Goal: Ask a question: Seek information or help from site administrators or community

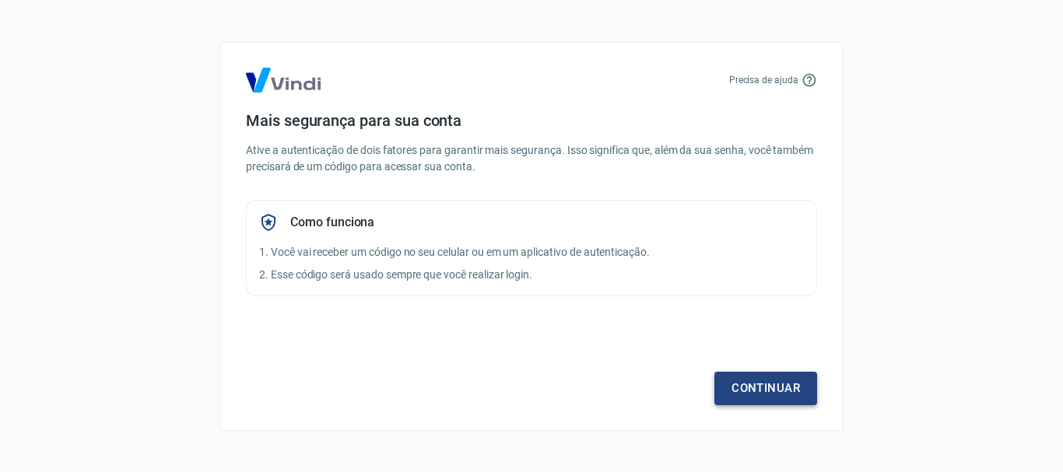
click at [735, 377] on link "Continuar" at bounding box center [765, 388] width 103 height 33
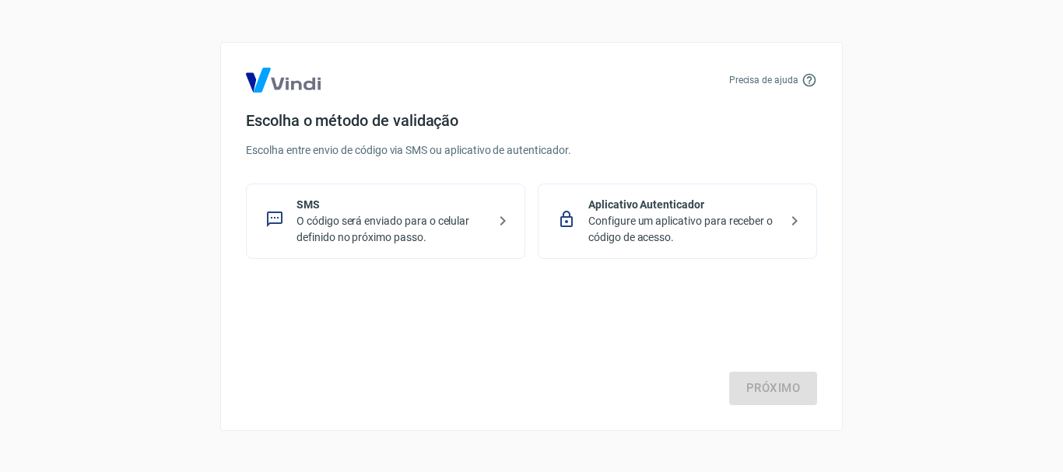
click at [409, 232] on p "O código será enviado para o celular definido no próximo passo." at bounding box center [391, 229] width 191 height 33
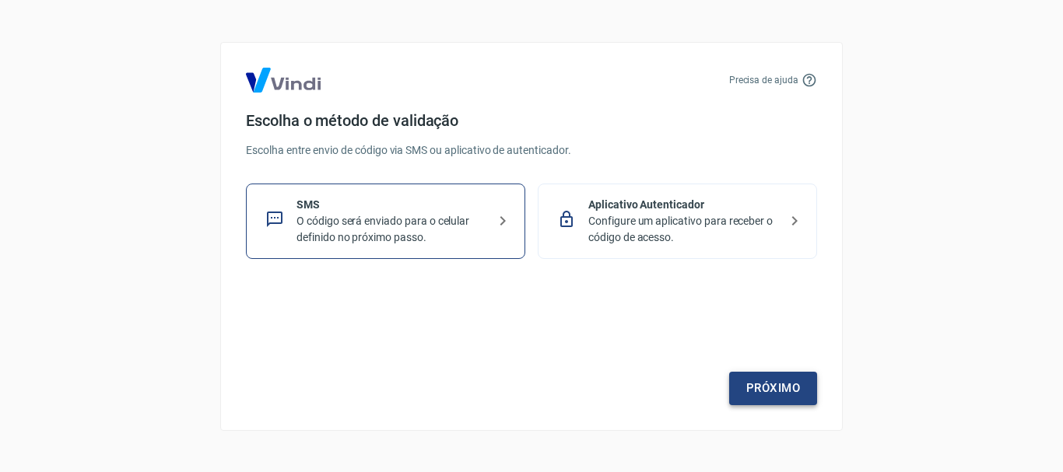
click at [765, 388] on link "Próximo" at bounding box center [773, 388] width 88 height 33
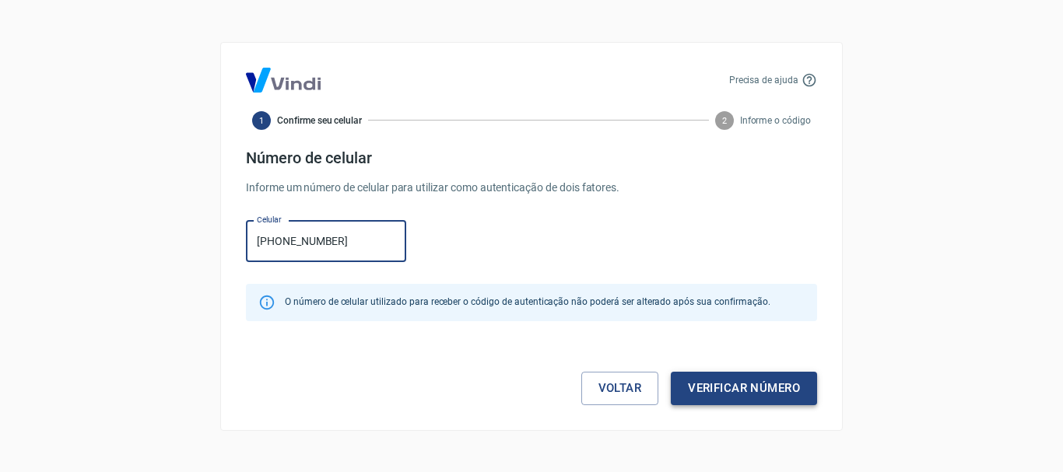
type input "[PHONE_NUMBER]"
click at [749, 380] on button "Verificar número" at bounding box center [744, 388] width 146 height 33
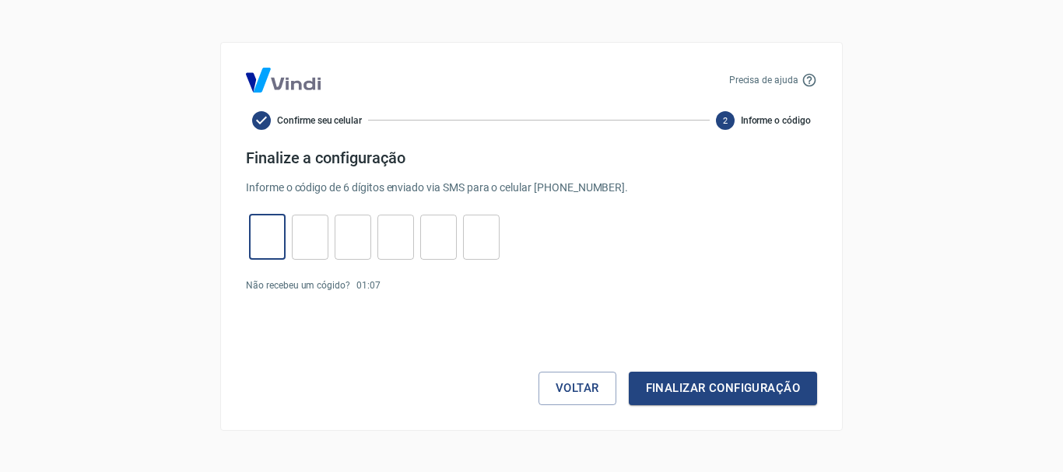
click at [271, 251] on input "tel" at bounding box center [267, 236] width 37 height 33
type input "5"
type input "7"
type input "9"
type input "7"
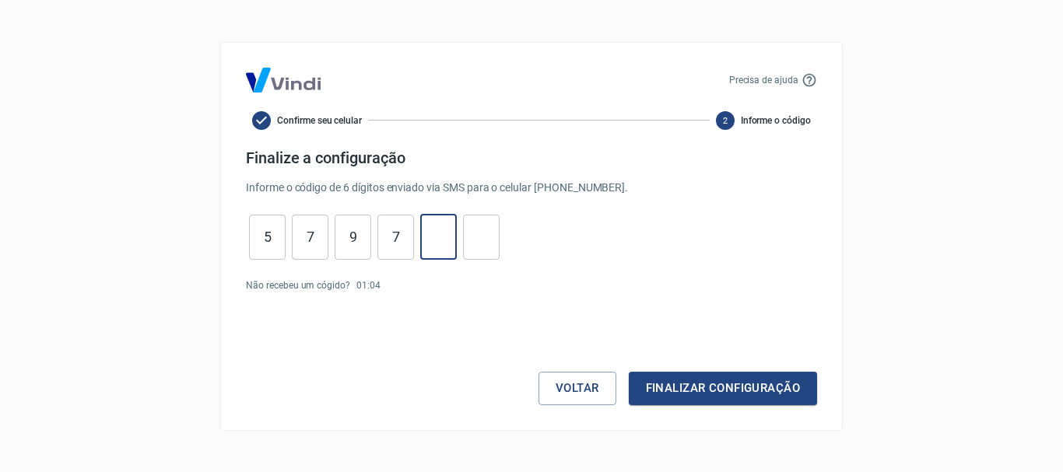
type input "4"
type input "8"
click at [693, 390] on button "Finalizar configuração" at bounding box center [723, 388] width 188 height 33
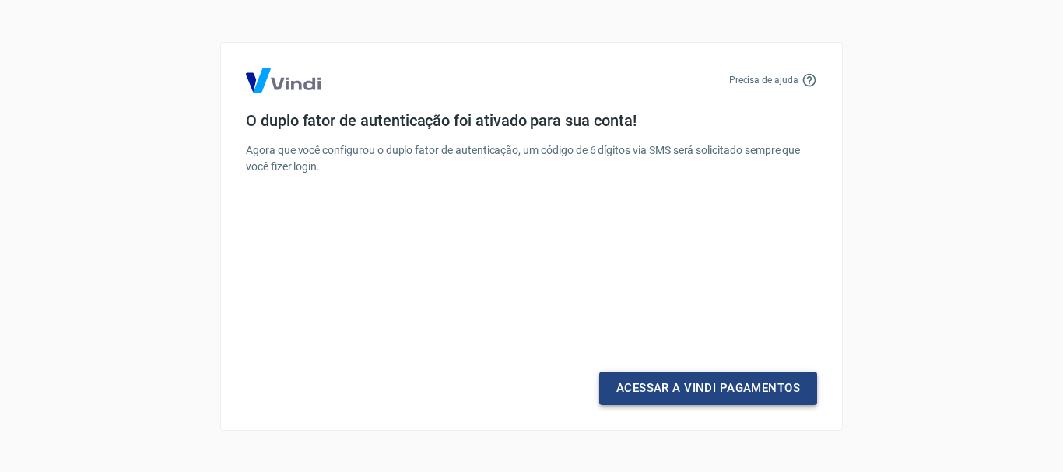
click at [733, 380] on link "Acessar a Vindi Pagamentos" at bounding box center [708, 388] width 218 height 33
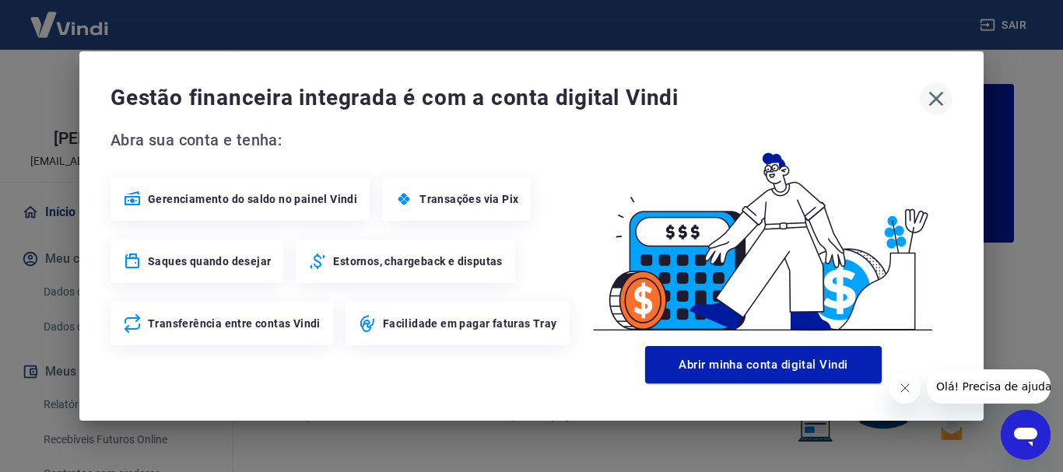
click at [936, 96] on icon "button" at bounding box center [936, 98] width 25 height 25
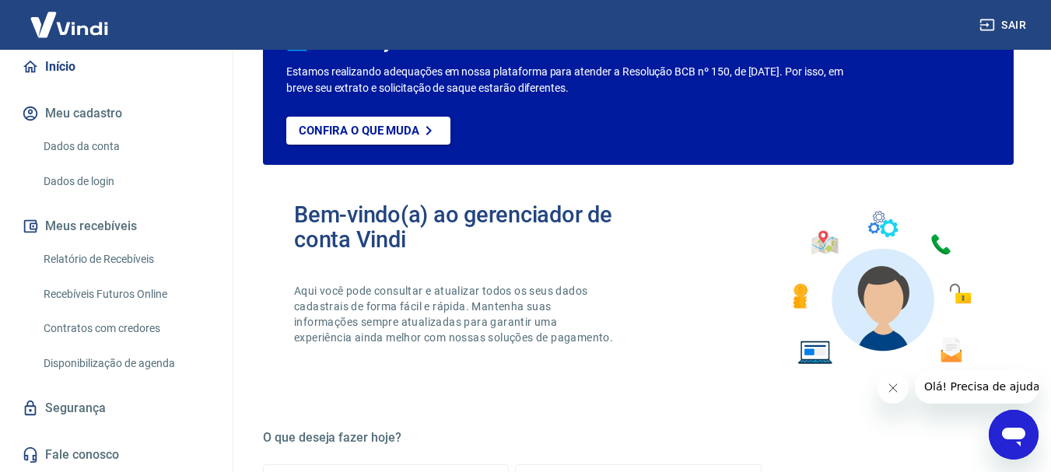
scroll to position [156, 0]
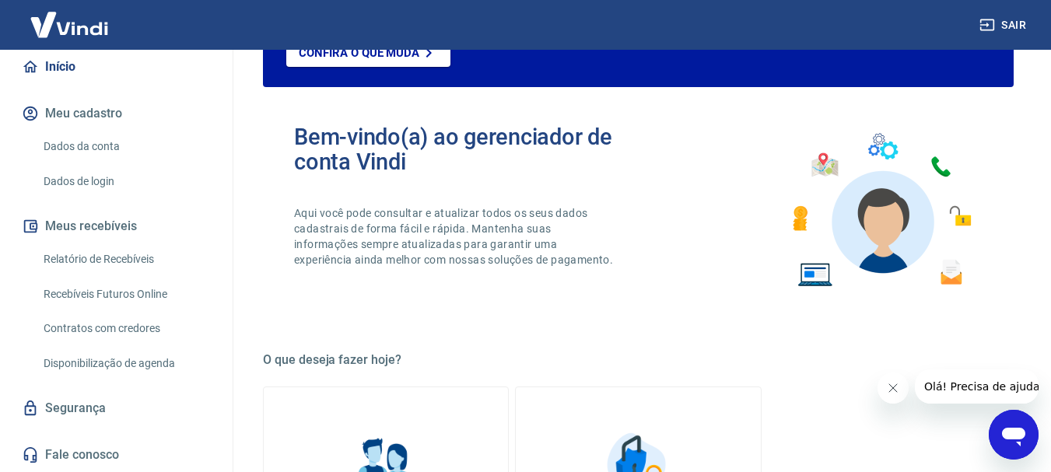
click at [1013, 429] on icon "Abrir janela de mensagens" at bounding box center [1013, 437] width 23 height 19
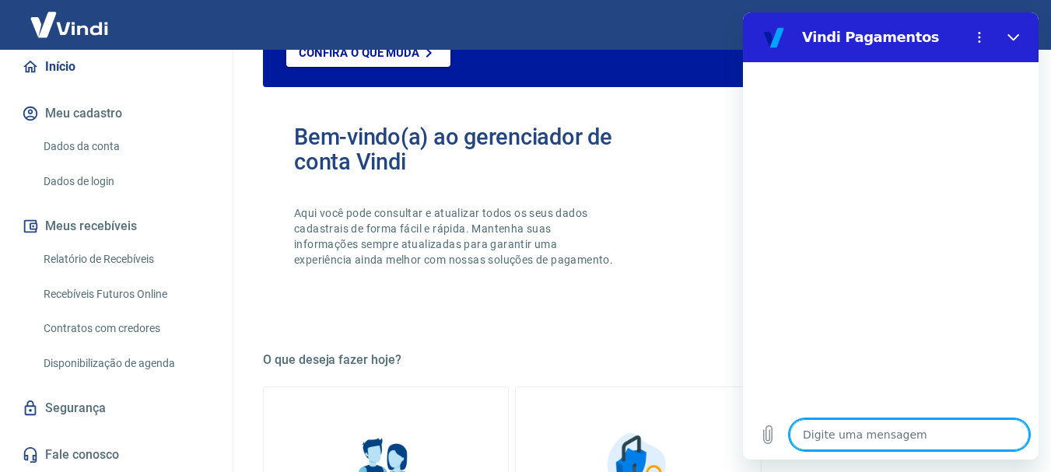
scroll to position [0, 0]
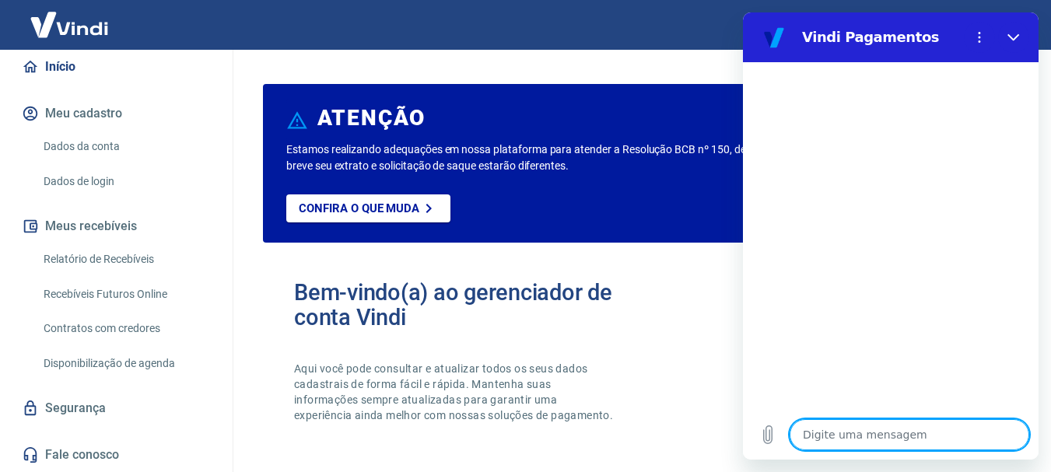
click at [882, 430] on textarea at bounding box center [910, 434] width 240 height 31
type textarea "a"
type textarea "x"
type textarea "as"
type textarea "x"
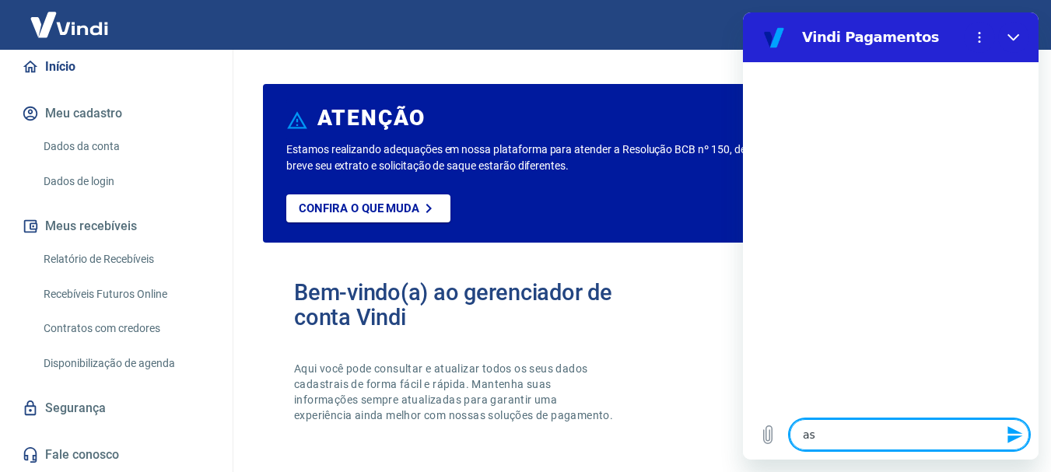
type textarea "as"
type textarea "x"
type textarea "as t"
type textarea "x"
type textarea "as ta"
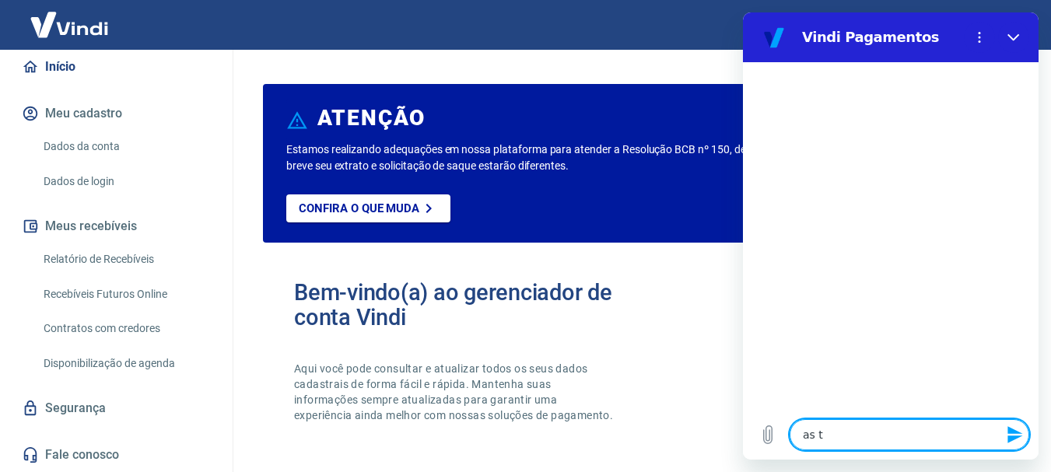
type textarea "x"
type textarea "as tax"
type textarea "x"
type textarea "as taxa"
type textarea "x"
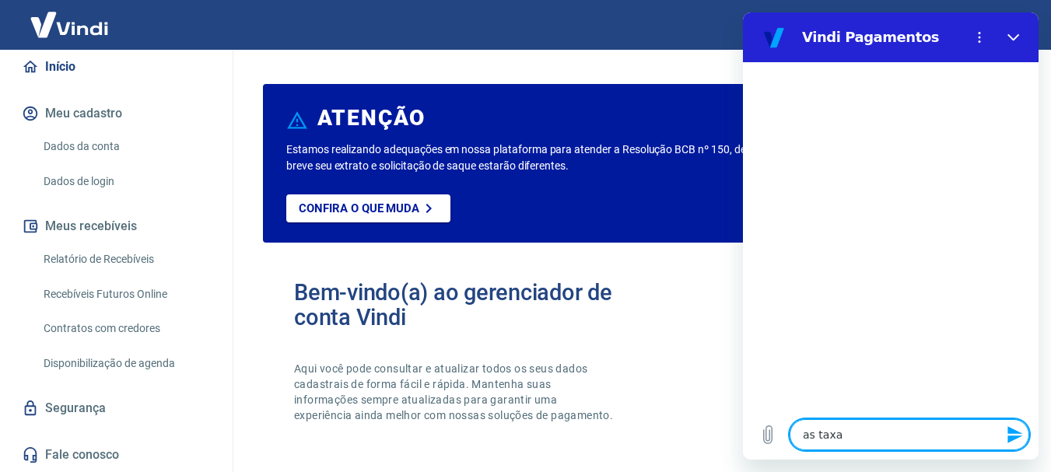
type textarea "as taxas"
type textarea "x"
type textarea "as taxas"
type textarea "x"
type textarea "as taxas d"
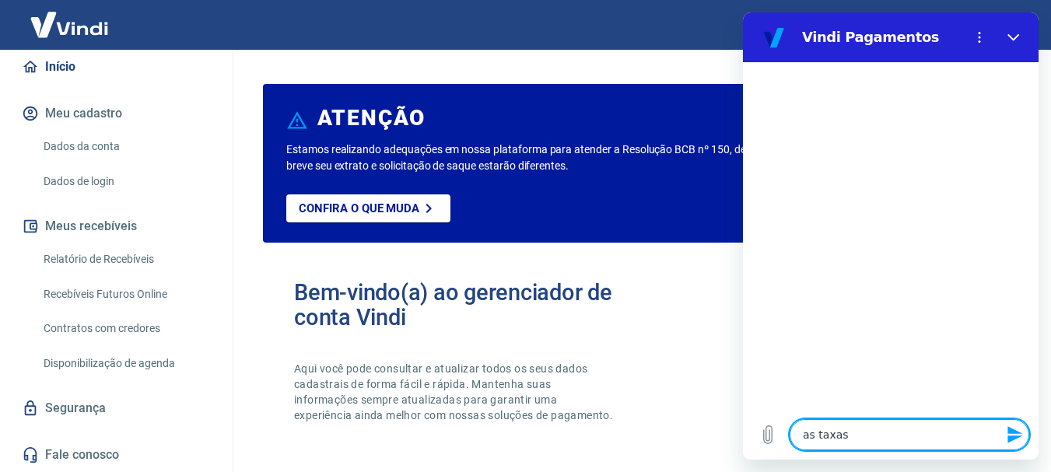
type textarea "x"
type textarea "as taxas de"
type textarea "x"
type textarea "as taxas de"
type textarea "x"
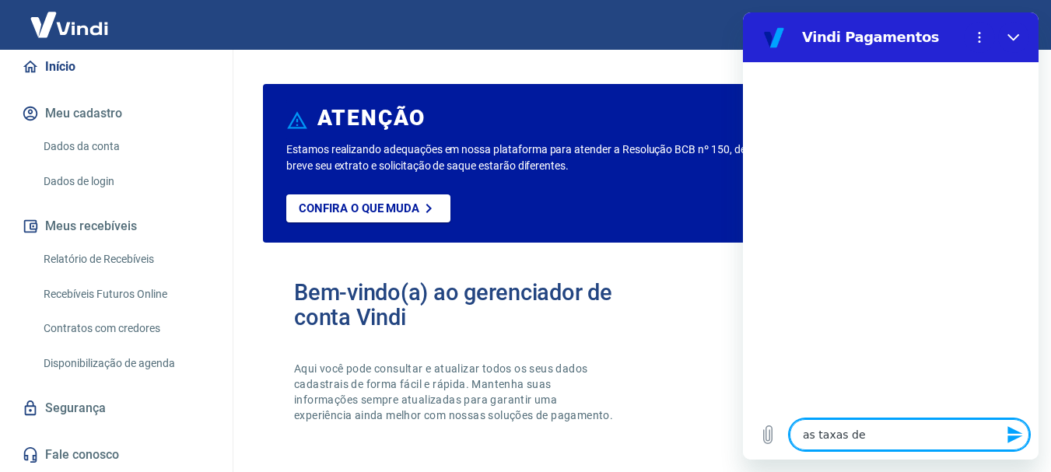
type textarea "as taxas de"
type textarea "x"
type textarea "as taxas d"
type textarea "x"
type textarea "as taxas"
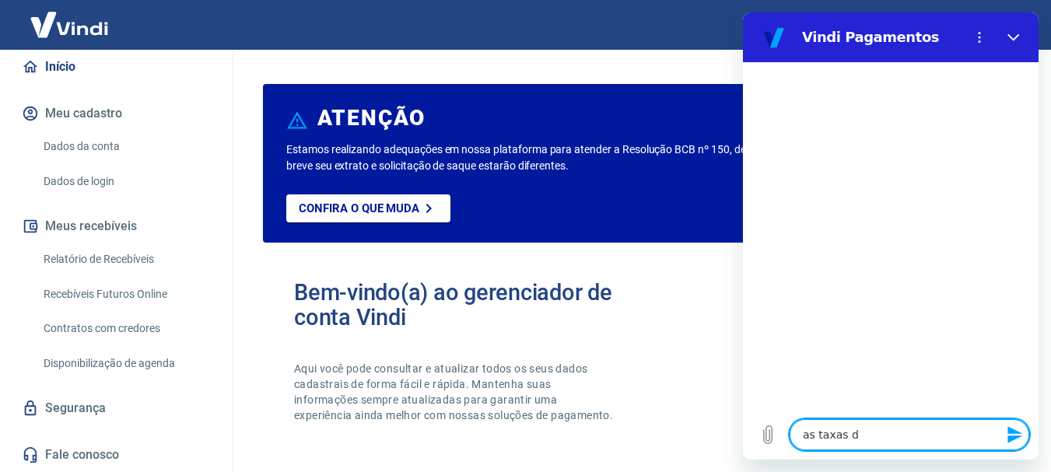
type textarea "x"
type textarea "as taxas n"
type textarea "x"
type textarea "as taxas na"
type textarea "x"
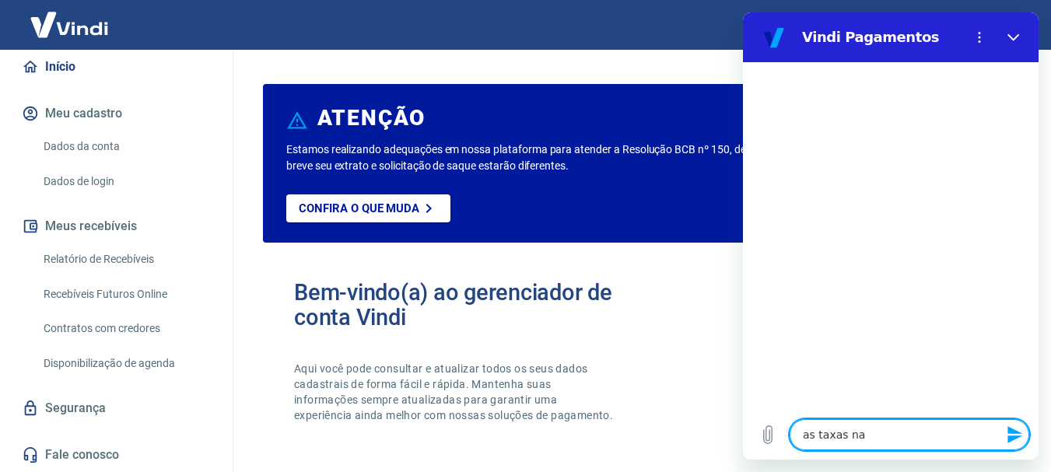
type textarea "as taxas na"
type textarea "x"
type textarea "as taxas na p"
type textarea "x"
type textarea "as taxas na pl"
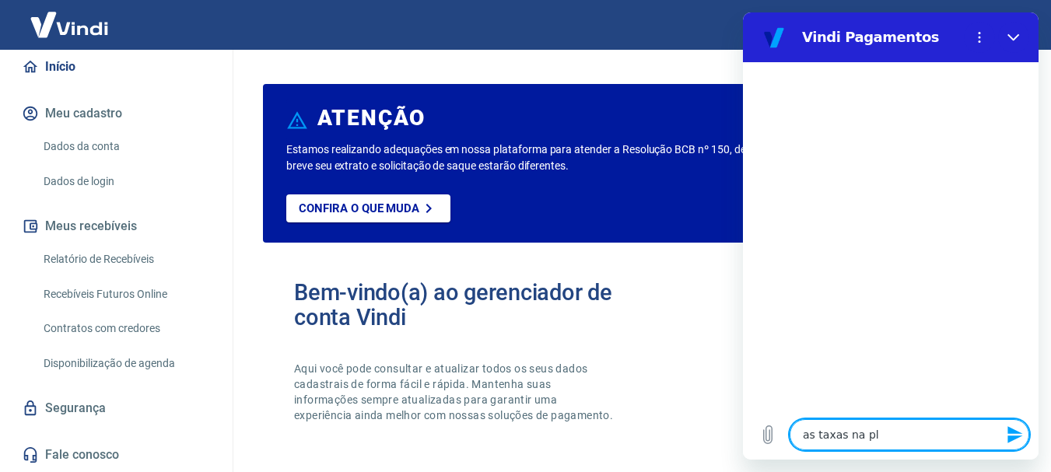
type textarea "x"
type textarea "as taxas na pla"
type textarea "x"
type textarea "as taxas na plat"
type textarea "x"
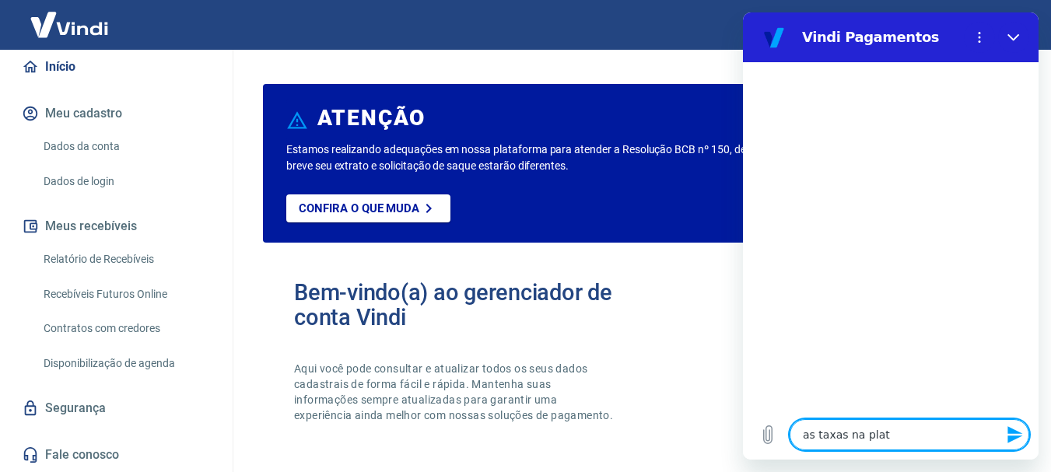
type textarea "as taxas na plata"
type textarea "x"
type textarea "as taxas na plataf"
type textarea "x"
type textarea "as taxas na platafo"
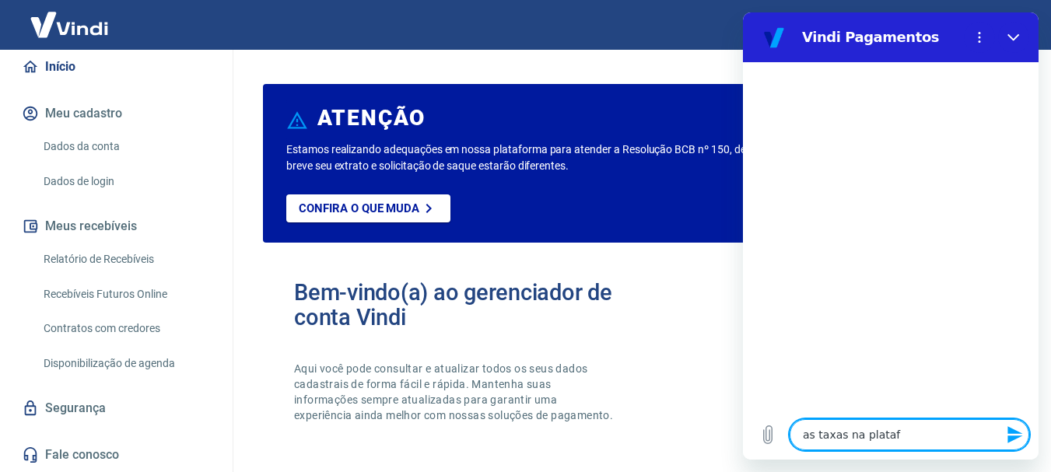
type textarea "x"
type textarea "as taxas na platafor"
type textarea "x"
type textarea "as taxas na plataform"
type textarea "x"
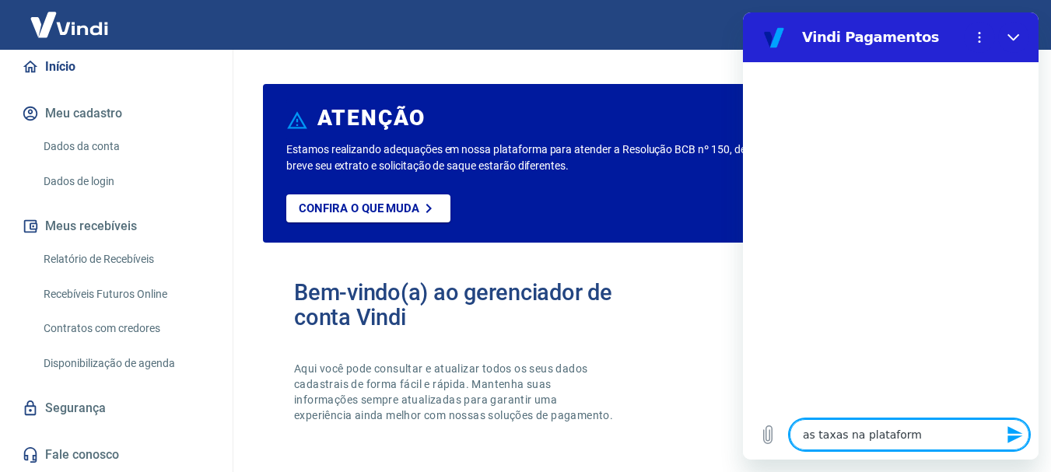
type textarea "as taxas na plataforma"
type textarea "x"
type textarea "as taxas na plataforma"
type textarea "x"
type textarea "as taxas na plataforma n"
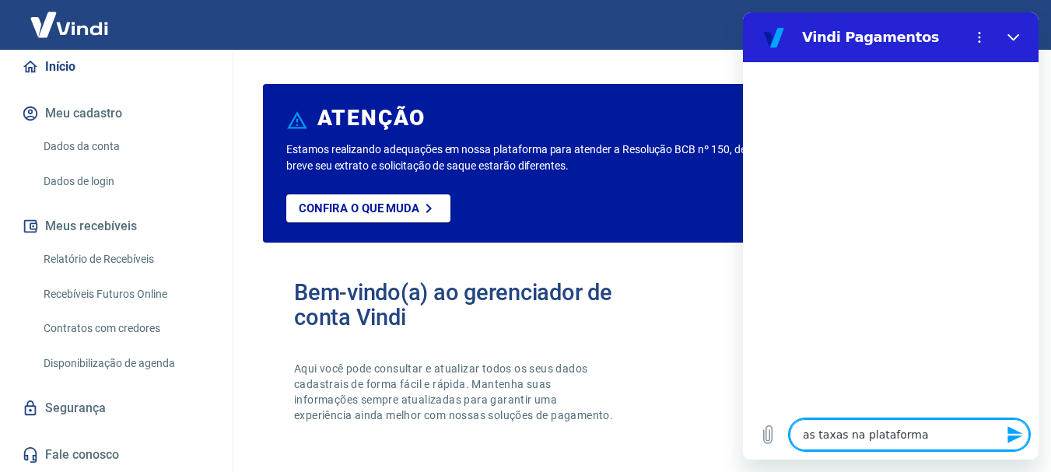
type textarea "x"
type textarea "as taxas na plataforma nã"
type textarea "x"
type textarea "as taxas na plataforma não"
type textarea "x"
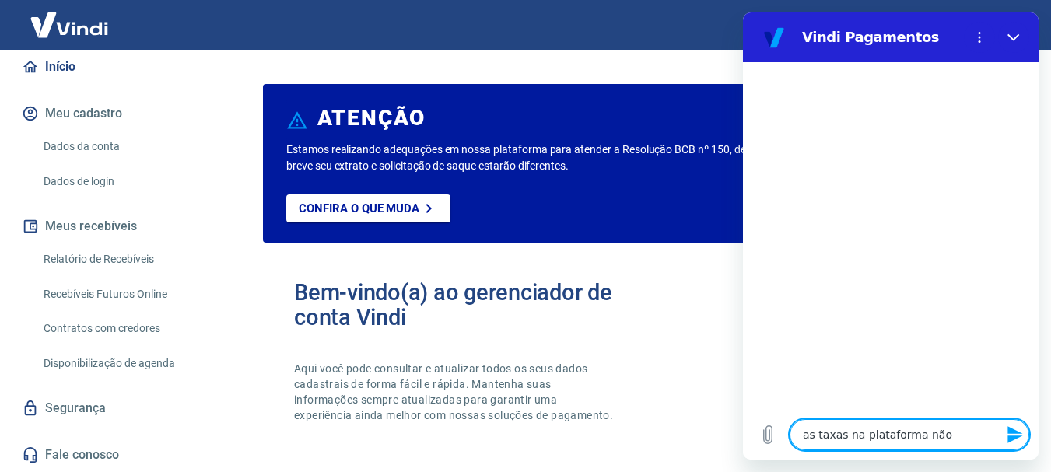
type textarea "as taxas na plataforma não"
type textarea "x"
type textarea "as taxas na plataforma não s"
type textarea "x"
type textarea "as taxas na plataforma não sã"
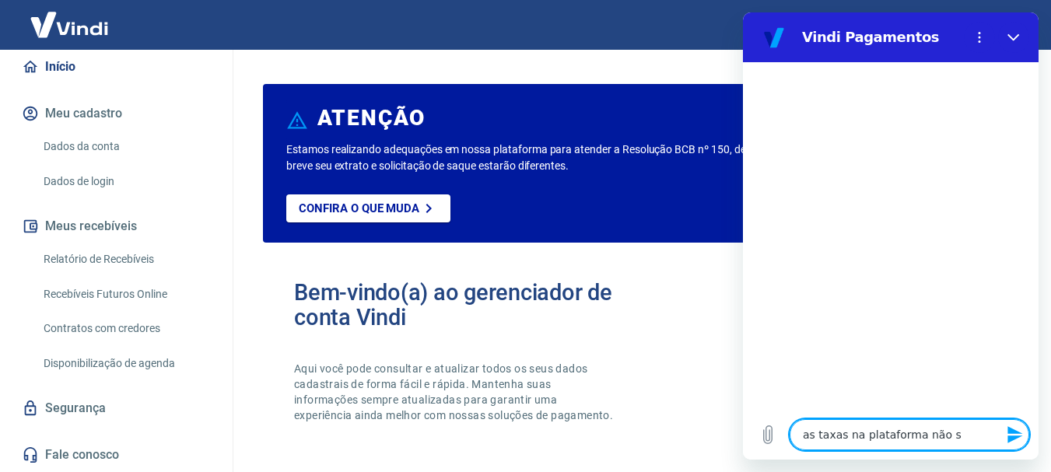
type textarea "x"
type textarea "as taxas na plataforma não são"
type textarea "x"
type textarea "as taxas na plataforma não sã"
type textarea "x"
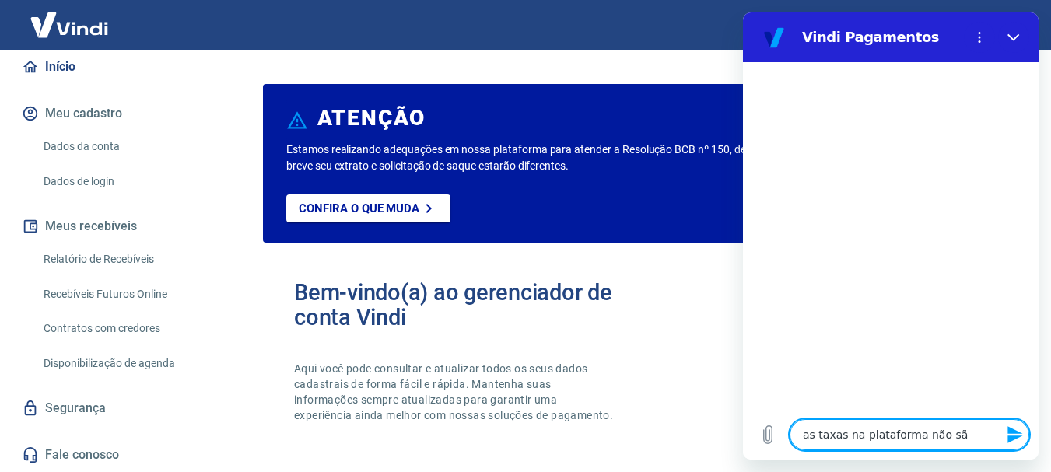
type textarea "as taxas na plataforma não s"
type textarea "x"
type textarea "as taxas na plataforma não"
type textarea "x"
type textarea "as taxas na plataforma não"
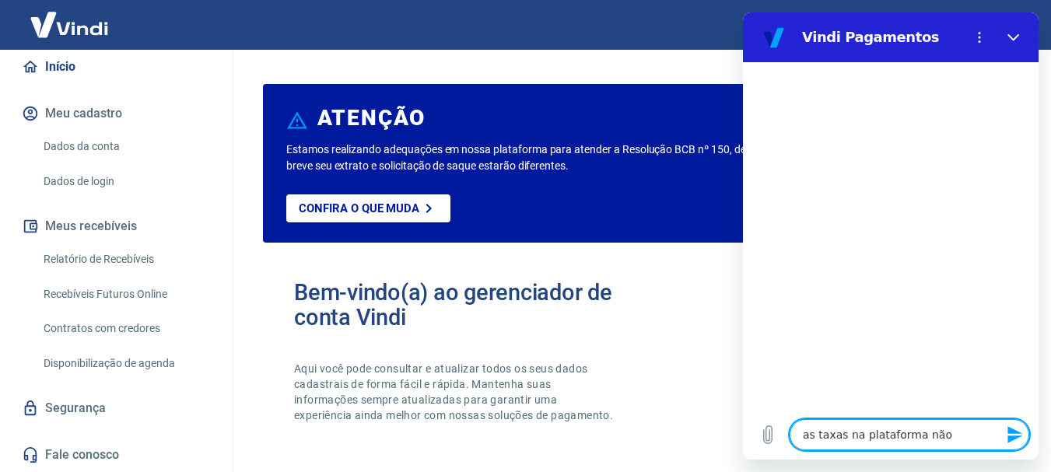
type textarea "x"
type textarea "as taxas na plataforma nã"
type textarea "x"
type textarea "as taxas na plataforma n"
type textarea "x"
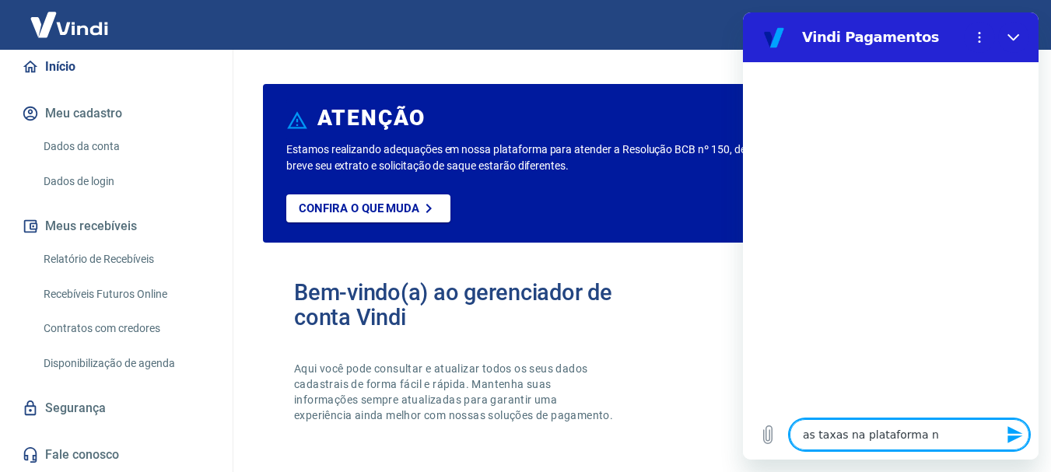
type textarea "as taxas na plataforma"
type textarea "x"
type textarea "as taxas na plataforma d"
type textarea "x"
type textarea "as taxas na plataforma da"
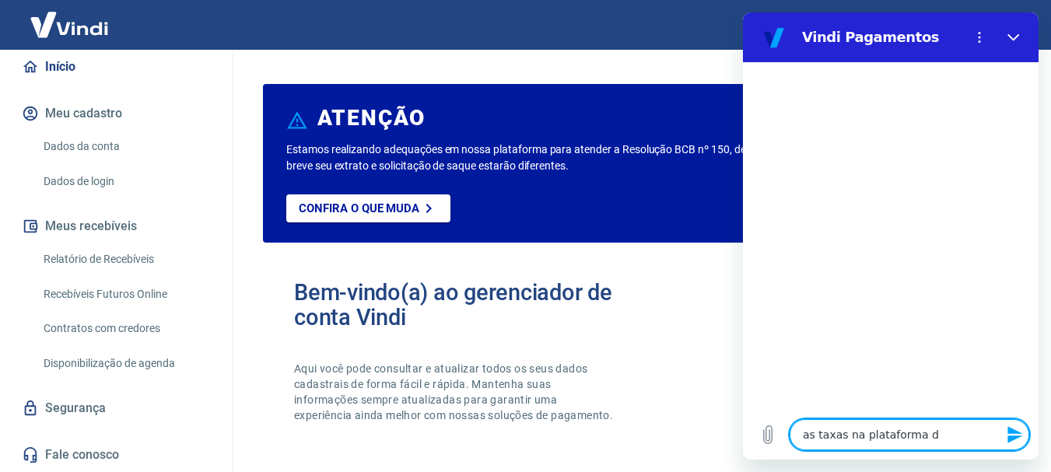
type textarea "x"
type textarea "as taxas na plataforma da"
type textarea "x"
type textarea "as taxas na plataforma da t"
type textarea "x"
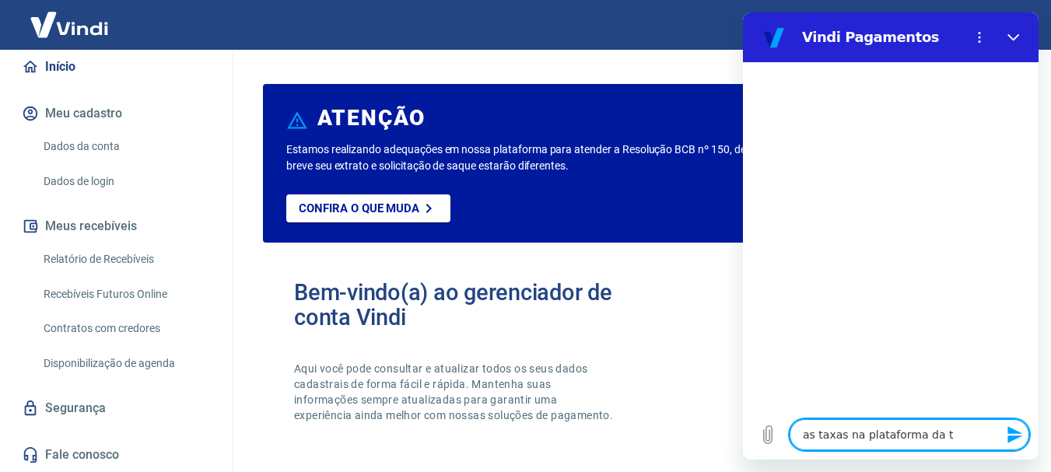
type textarea "as taxas na plataforma da tr"
type textarea "x"
type textarea "as taxas na plataforma da tra"
type textarea "x"
type textarea "as taxas na plataforma da tray"
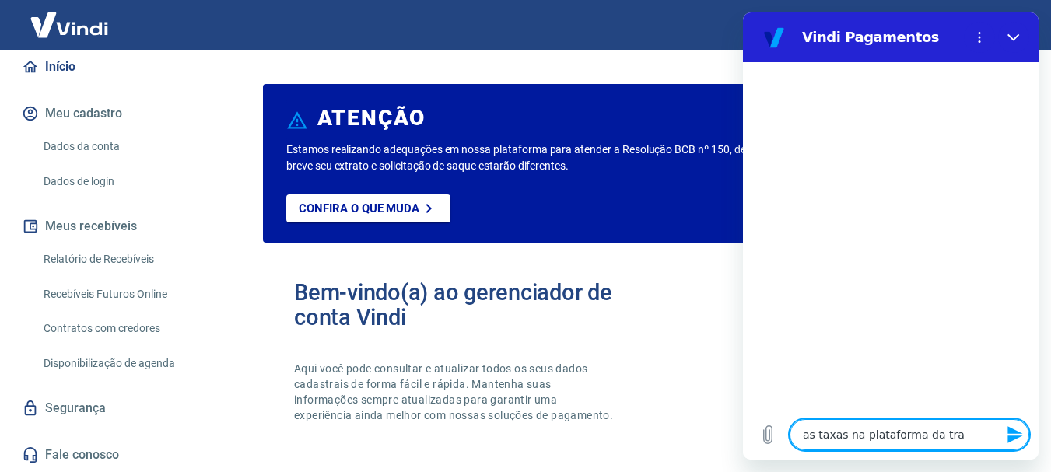
type textarea "x"
type textarea "as taxas na plataforma da tray,"
type textarea "x"
type textarea "as taxas na plataforma da tray,"
type textarea "x"
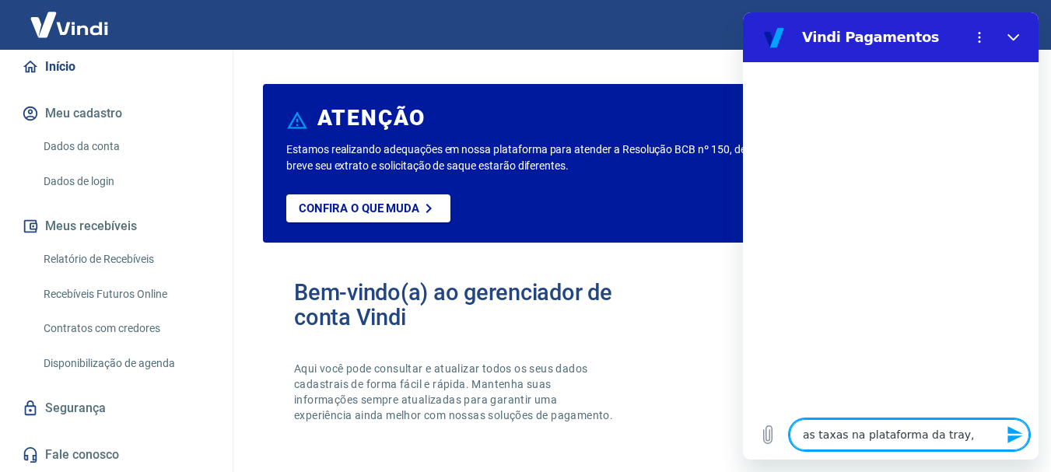
type textarea "as taxas na plataforma da tray, n"
type textarea "x"
type textarea "as taxas na plataforma da tray, nã"
type textarea "x"
type textarea "as taxas na plataforma da tray, não"
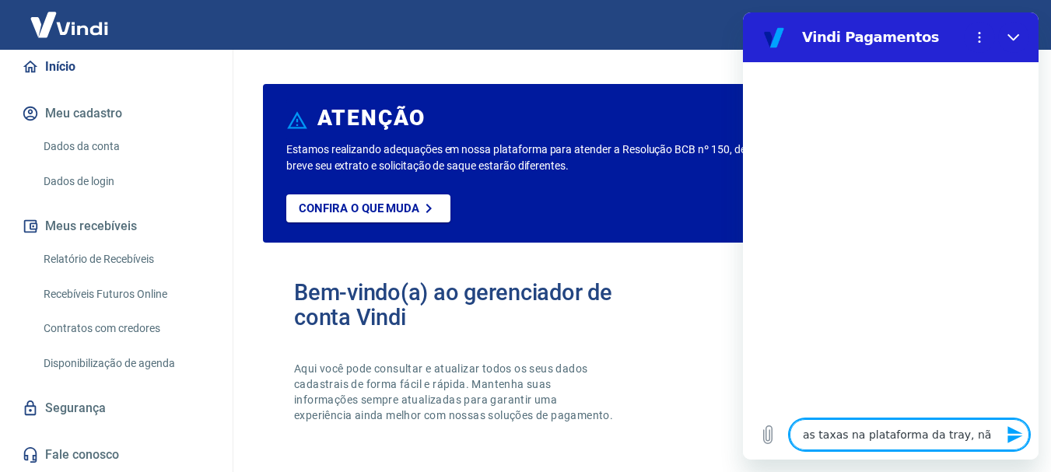
type textarea "x"
type textarea "as taxas na plataforma da tray, não"
type textarea "x"
type textarea "as taxas na plataforma da tray, não s"
type textarea "x"
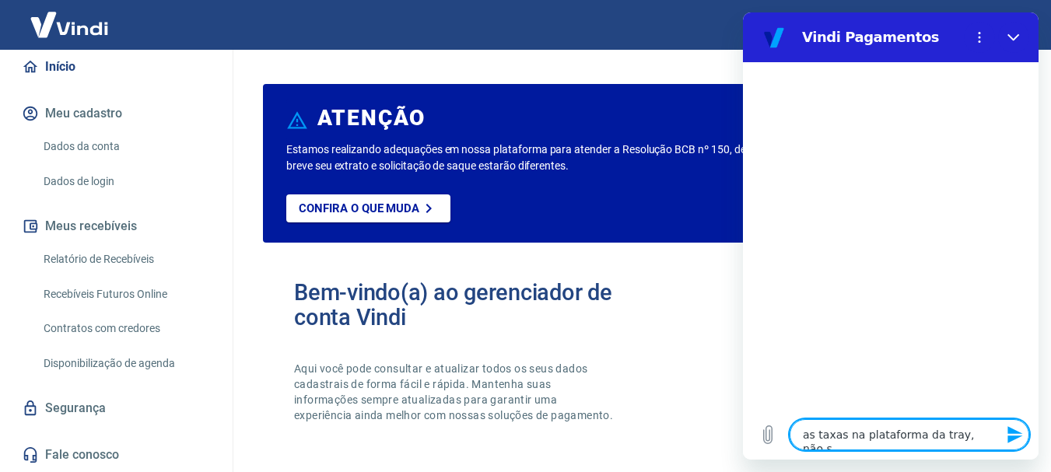
type textarea "as taxas na plataforma da tray, não sa"
type textarea "x"
type textarea "as taxas na plataforma da tray, não saã"
type textarea "x"
type textarea "as taxas na plataforma da tray, não saão"
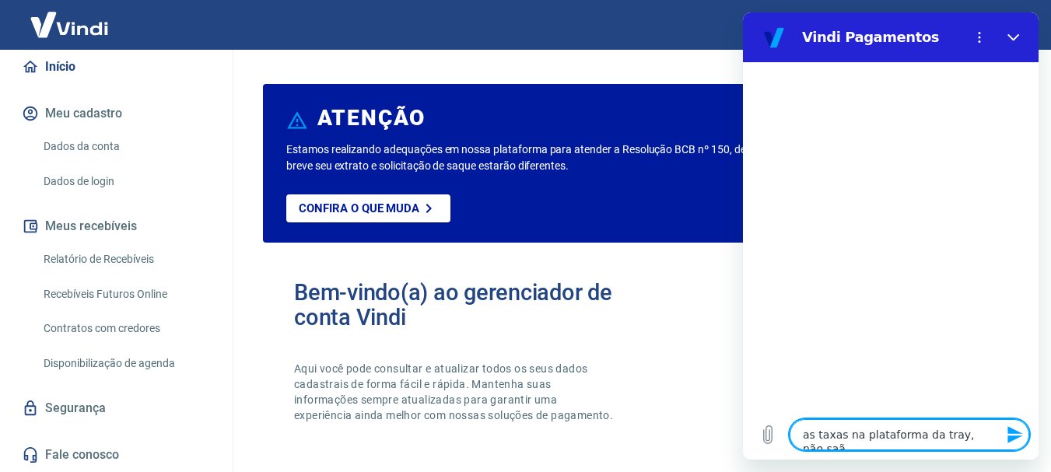
type textarea "x"
type textarea "as taxas na plataforma da tray, não saã"
type textarea "x"
type textarea "as taxas na plataforma da tray, não sa"
type textarea "x"
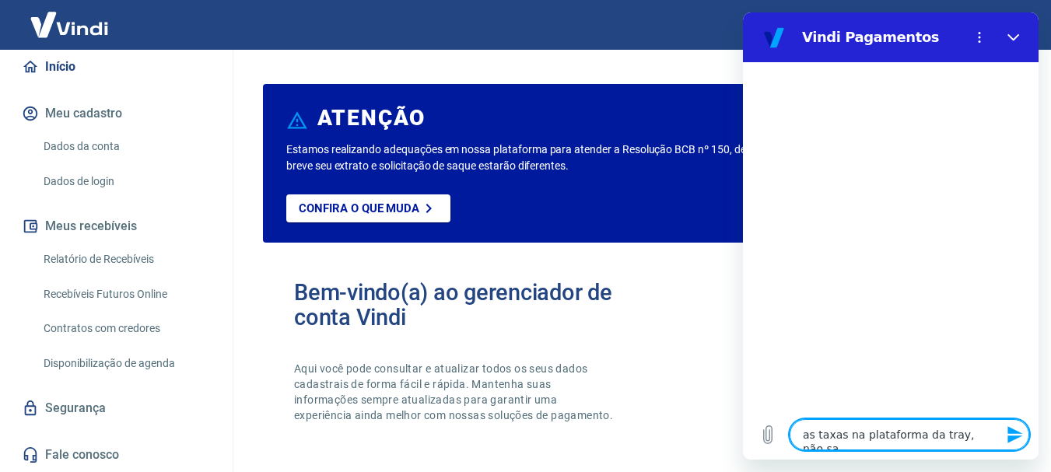
type textarea "as taxas na plataforma da tray, não s"
type textarea "x"
type textarea "as taxas na plataforma da tray, não sã"
type textarea "x"
type textarea "as taxas na plataforma da tray, não são"
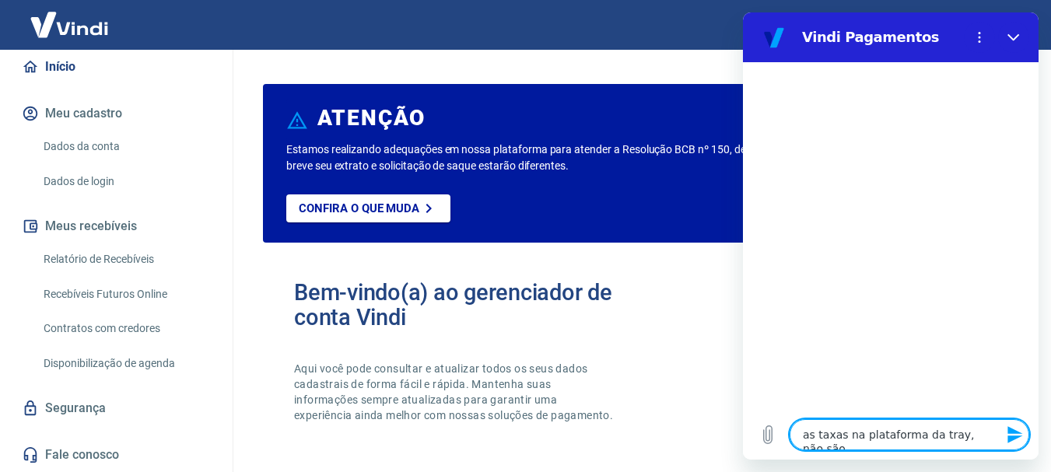
type textarea "x"
type textarea "as taxas na plataforma da tray, não são"
type textarea "x"
type textarea "as taxas na plataforma da tray, não são a"
type textarea "x"
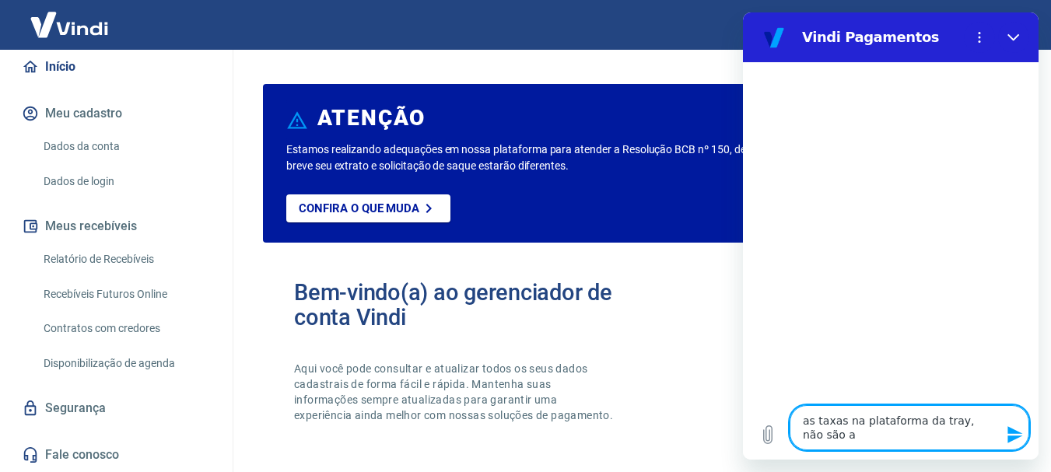
type textarea "as taxas na plataforma da tray, não são as"
type textarea "x"
type textarea "as taxas na plataforma da tray, não são as"
type textarea "x"
type textarea "as taxas na plataforma da tray, não são as q"
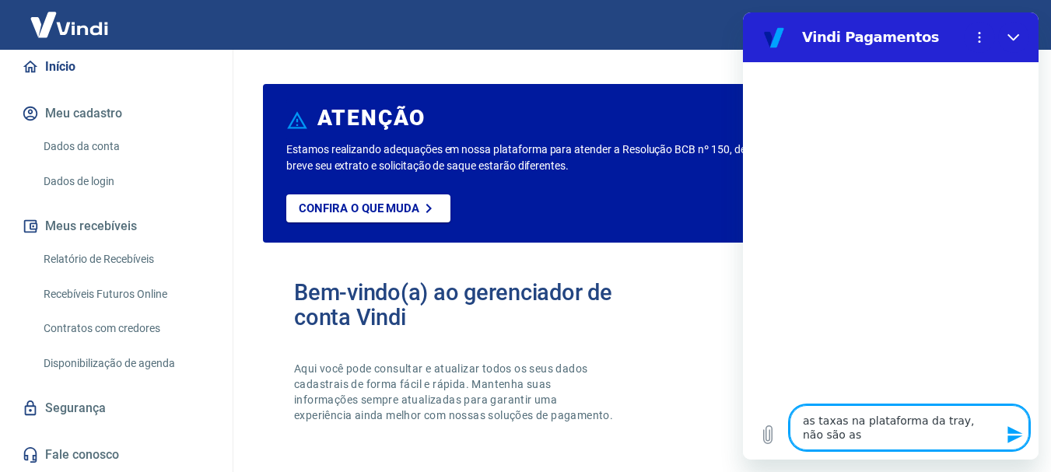
type textarea "x"
type textarea "as taxas na plataforma da tray, não são as qu"
type textarea "x"
type textarea "as taxas na plataforma da tray, não são as que"
type textarea "x"
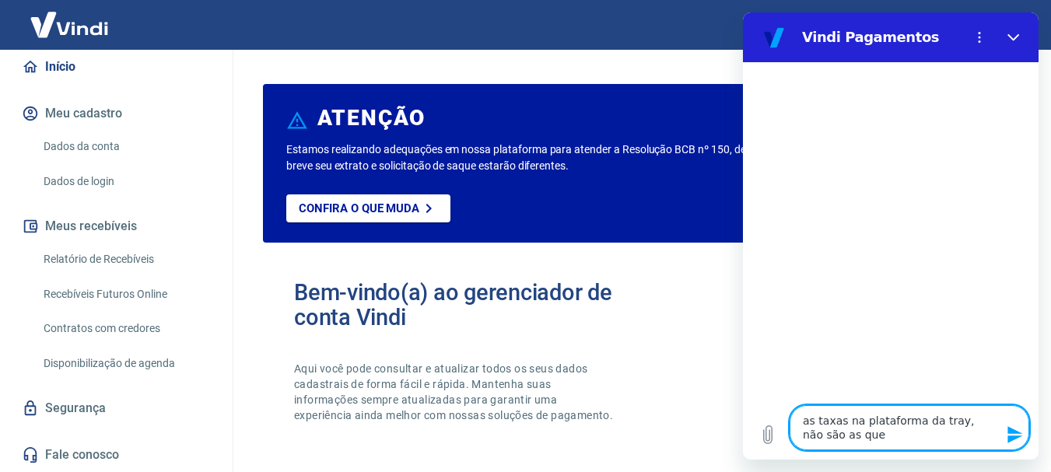
type textarea "as taxas na plataforma da tray, não são as que"
type textarea "x"
type textarea "as taxas na plataforma da tray, não são as que c"
type textarea "x"
type textarea "as taxas na plataforma da tray, não são as que co"
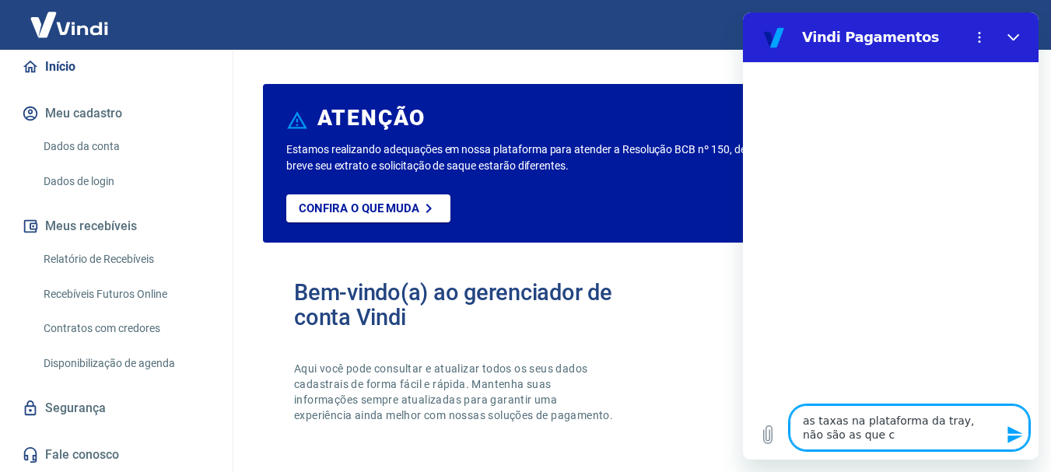
type textarea "x"
type textarea "as taxas na plataforma da tray, não são as que com"
type textarea "x"
type textarea "as taxas na plataforma da tray, não são as que comb"
type textarea "x"
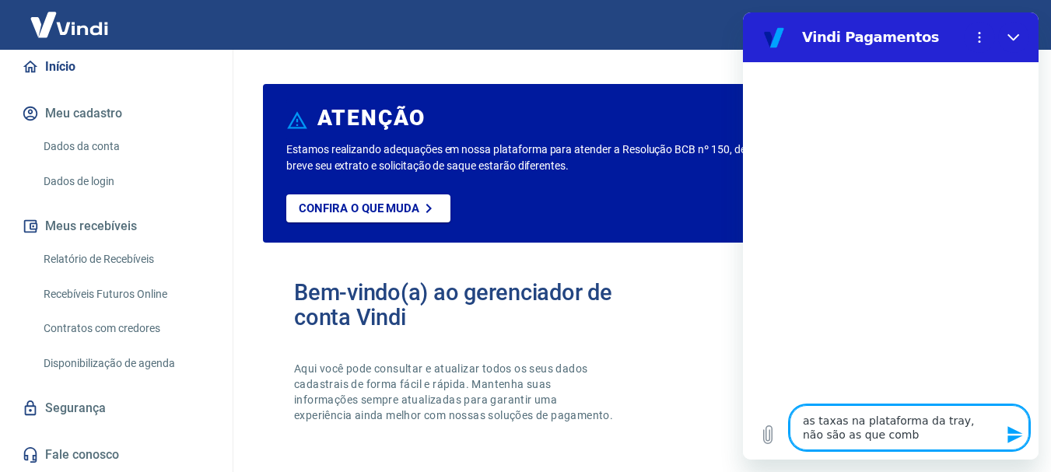
type textarea "as taxas na plataforma da tray, não são as que combi"
type textarea "x"
type textarea "as taxas na plataforma da tray, não são as que combin"
type textarea "x"
type textarea "as taxas na plataforma da tray, não são as que combine"
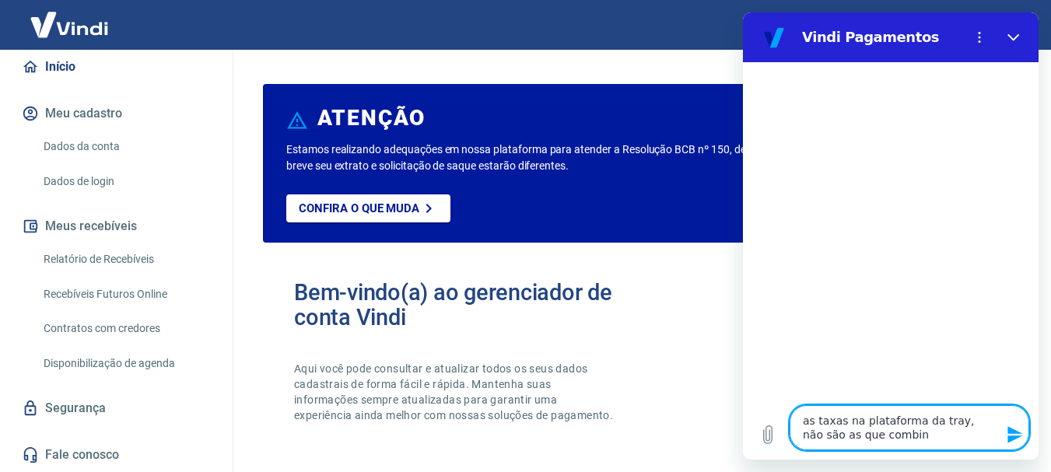
type textarea "x"
type textarea "as taxas na plataforma da tray, não são as que combinei"
type textarea "x"
type textarea "as taxas na plataforma da tray, não são as que combinei"
type textarea "x"
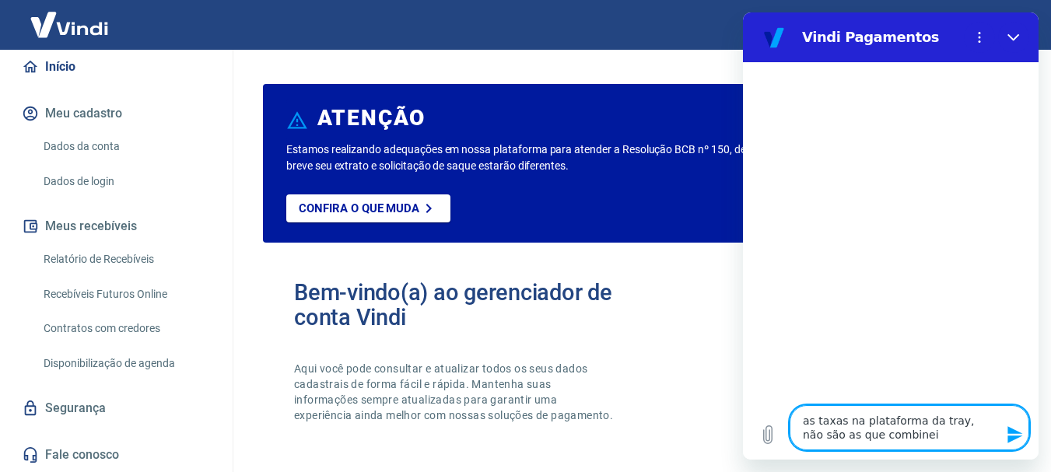
type textarea "as taxas na plataforma da tray, não são as que combinei c"
type textarea "x"
type textarea "as taxas na plataforma da tray, não são as que combinei co"
type textarea "x"
type textarea "as taxas na plataforma da tray, não são as que combinei com"
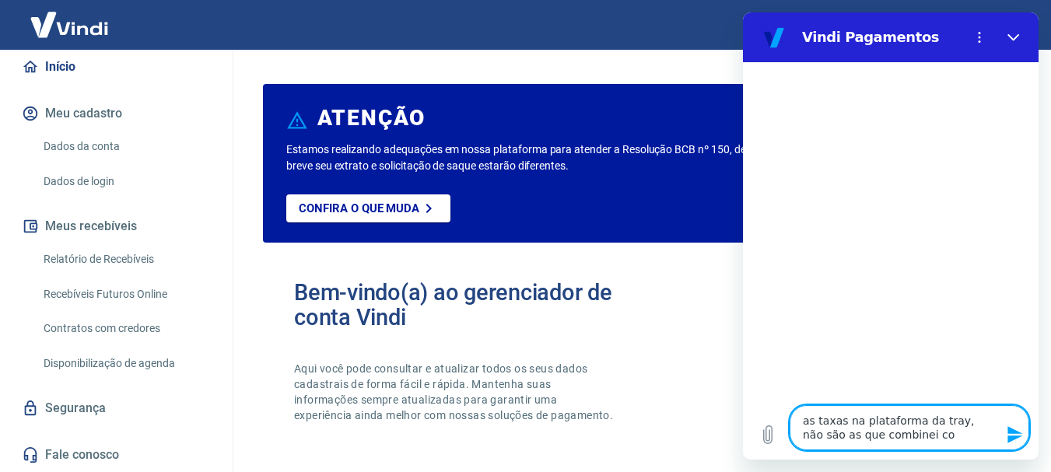
type textarea "x"
type textarea "as taxas na plataforma da tray, não são as que combinei com"
type textarea "x"
type textarea "as taxas na plataforma da tray, não são as que combinei com"
type textarea "x"
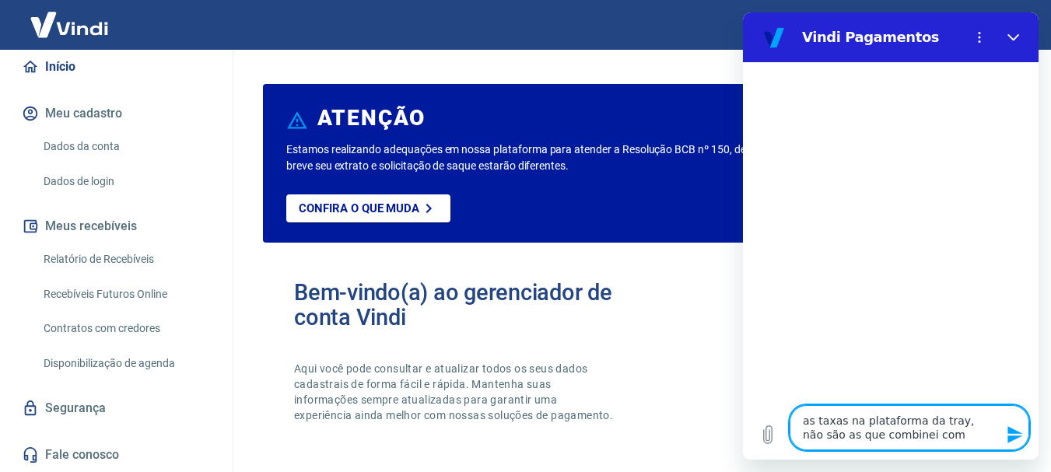
type textarea "as taxas na plataforma da tray, não são as que combinei co"
type textarea "x"
type textarea "as taxas na plataforma da tray, não são as que combinei c"
type textarea "x"
type textarea "as taxas na plataforma da tray, não são as que combinei"
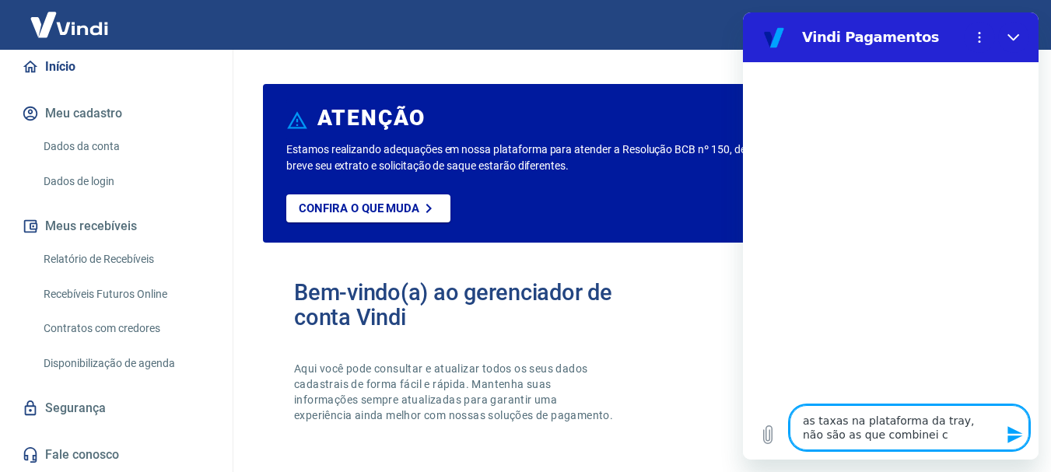
type textarea "x"
type textarea "as taxas na plataforma da tray, não são as que combinei q"
type textarea "x"
type textarea "as taxas na plataforma da tray, não são as que combinei qu"
type textarea "x"
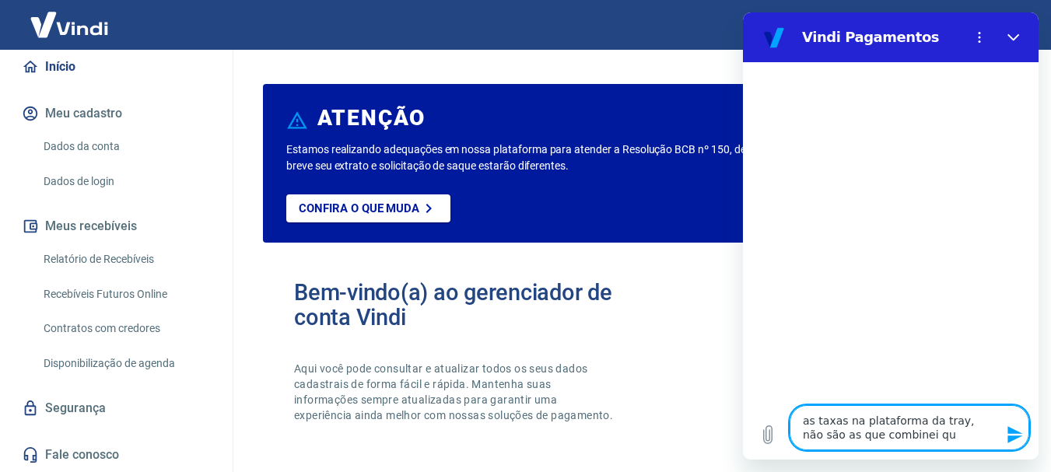
type textarea "as taxas na plataforma da tray, não são as que combinei qua"
type textarea "x"
type textarea "as taxas na plataforma da tray, não são as que combinei quan"
type textarea "x"
type textarea "as taxas na plataforma da tray, não são as que combinei quand"
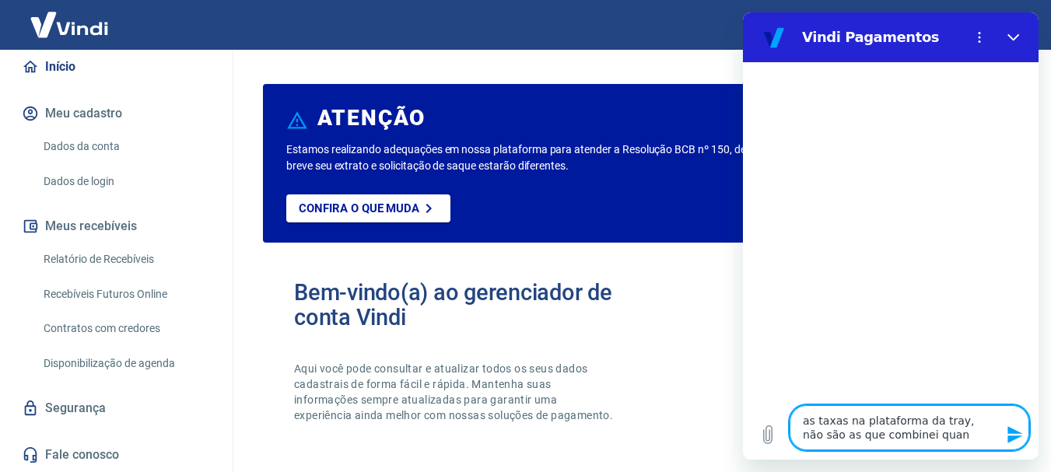
type textarea "x"
type textarea "as taxas na plataforma da tray, não são as que combinei quando"
type textarea "x"
type textarea "as taxas na plataforma da tray, não são as que combinei quando"
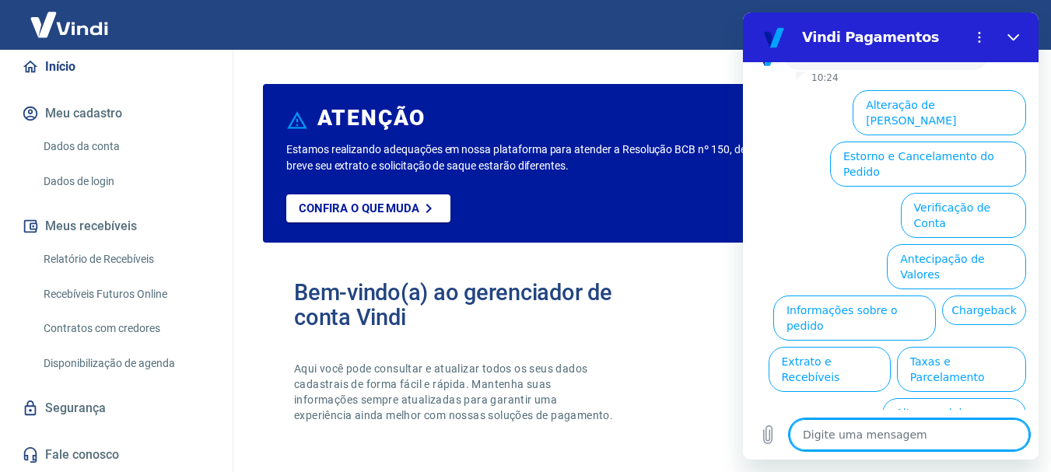
scroll to position [78, 0]
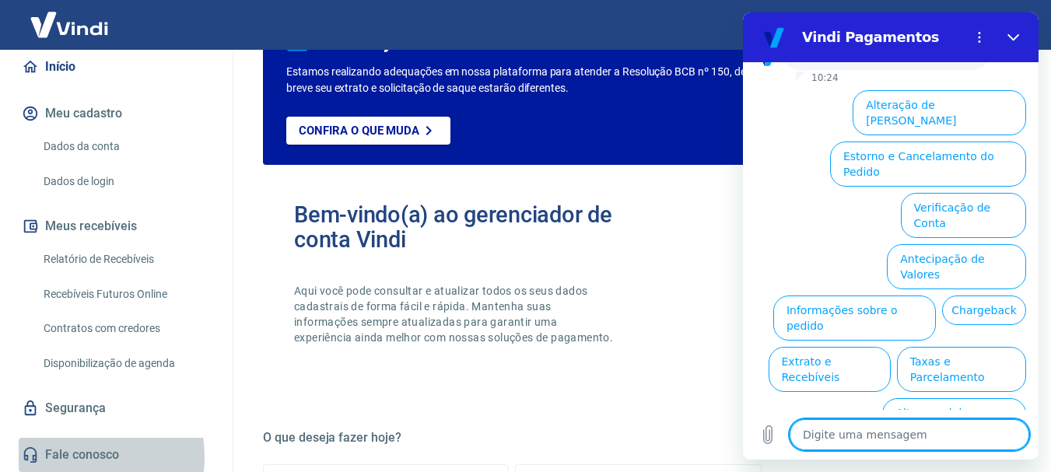
click at [66, 457] on link "Fale conosco" at bounding box center [116, 455] width 195 height 34
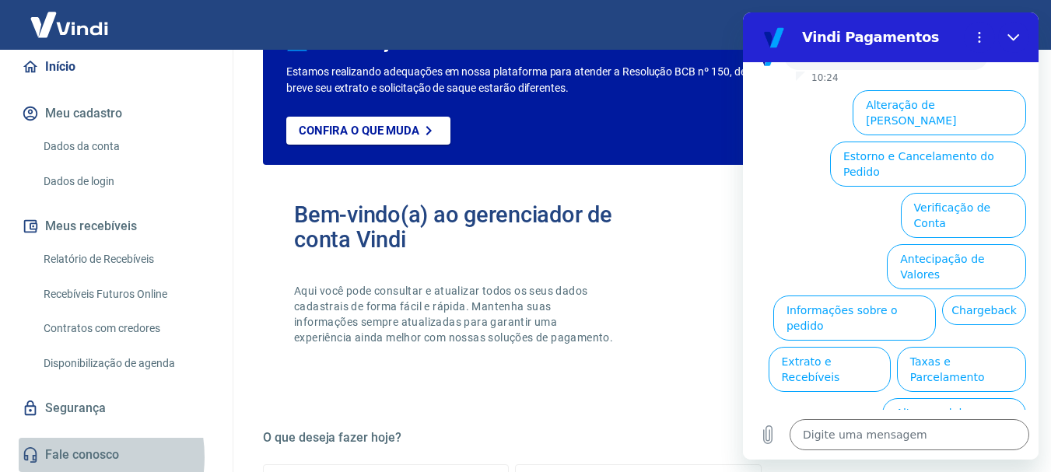
scroll to position [37, 0]
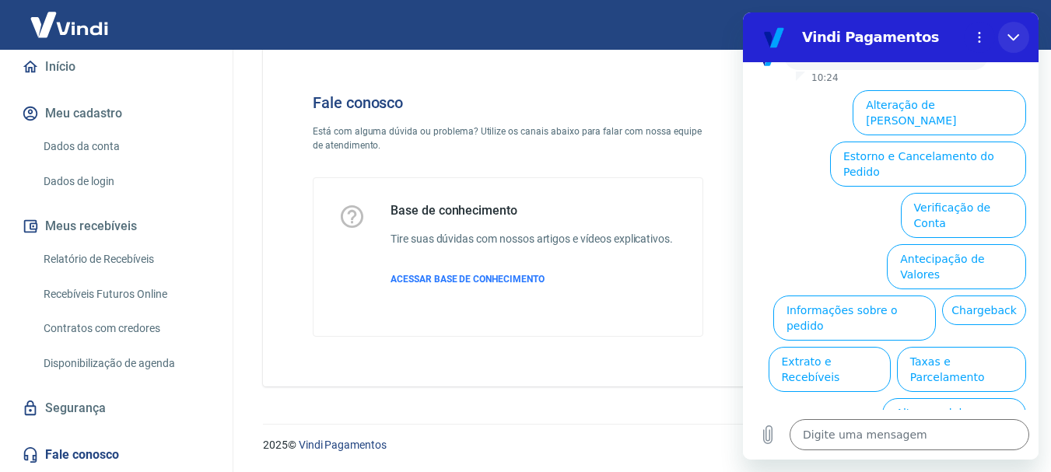
click at [1013, 38] on icon "Fechar" at bounding box center [1014, 37] width 12 height 12
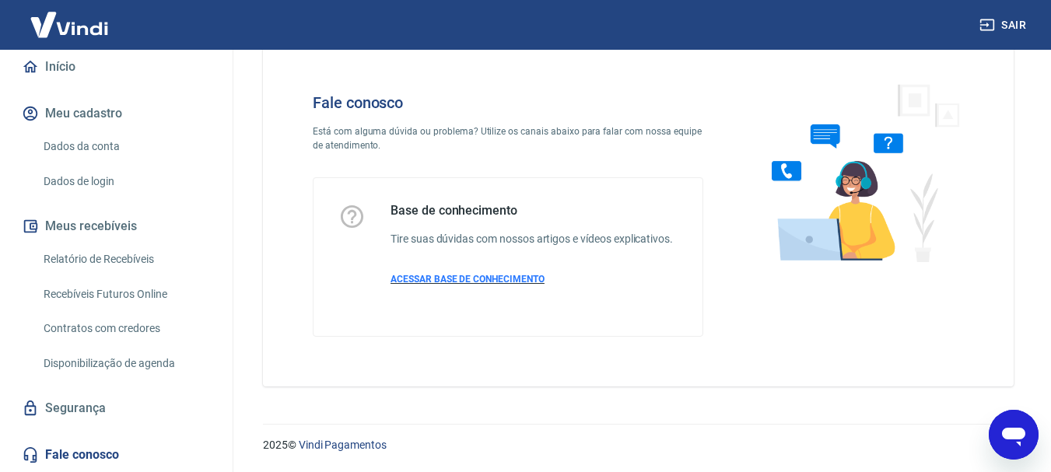
click at [500, 279] on span "ACESSAR BASE DE CONHECIMENTO" at bounding box center [468, 279] width 154 height 11
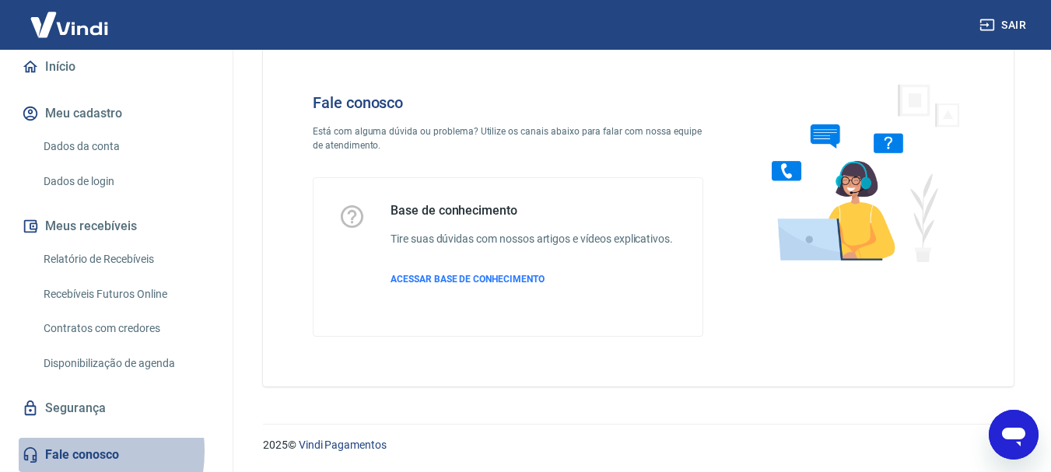
click at [54, 451] on link "Fale conosco" at bounding box center [116, 455] width 195 height 34
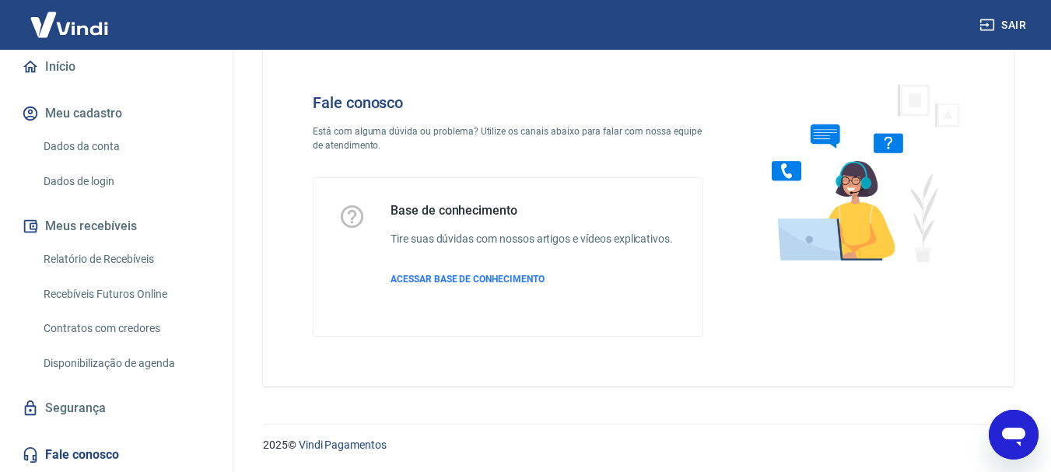
click at [52, 454] on link "Fale conosco" at bounding box center [116, 455] width 195 height 34
click at [1014, 441] on icon "Abrir janela de mensagens" at bounding box center [1014, 435] width 28 height 28
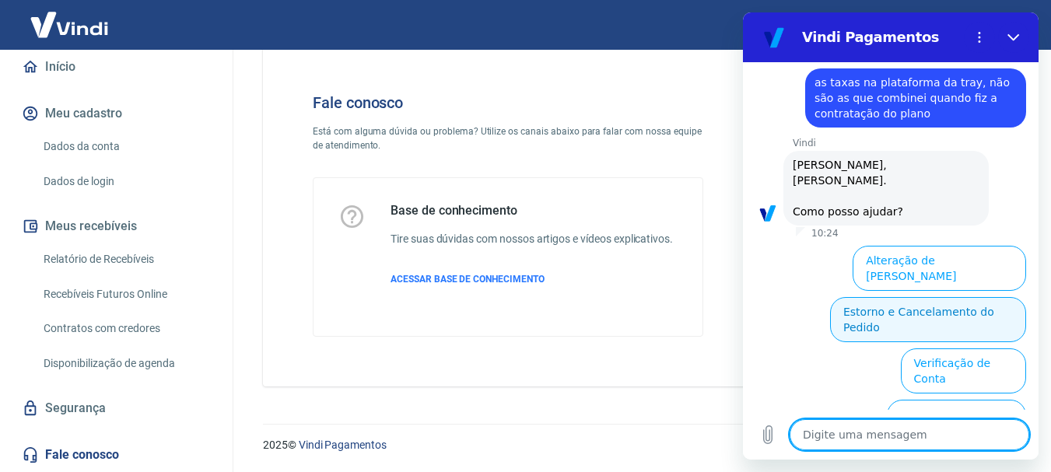
scroll to position [181, 0]
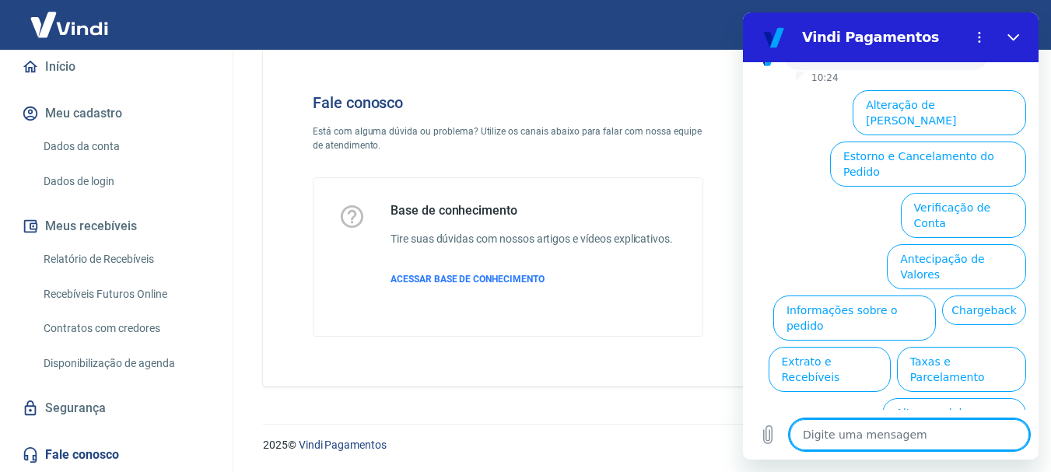
click at [954, 347] on button "Taxas e Parcelamento" at bounding box center [961, 369] width 129 height 45
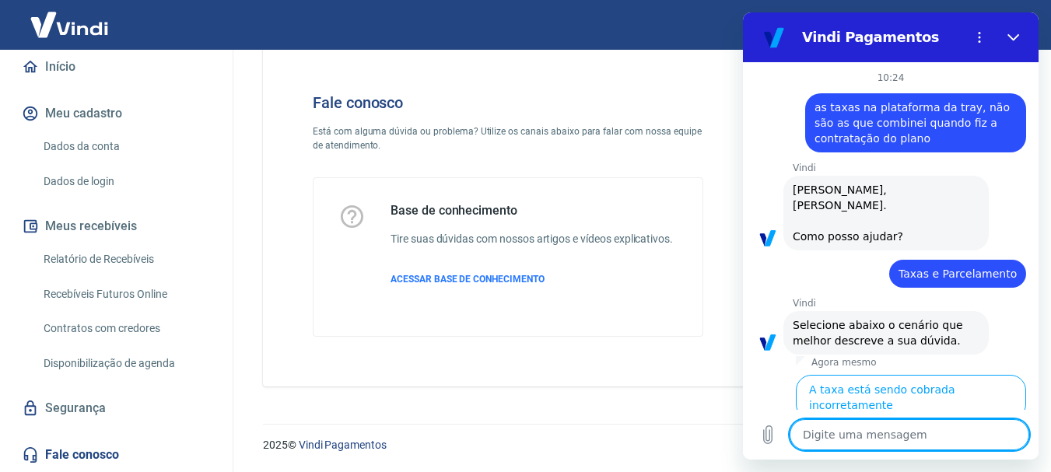
scroll to position [173, 0]
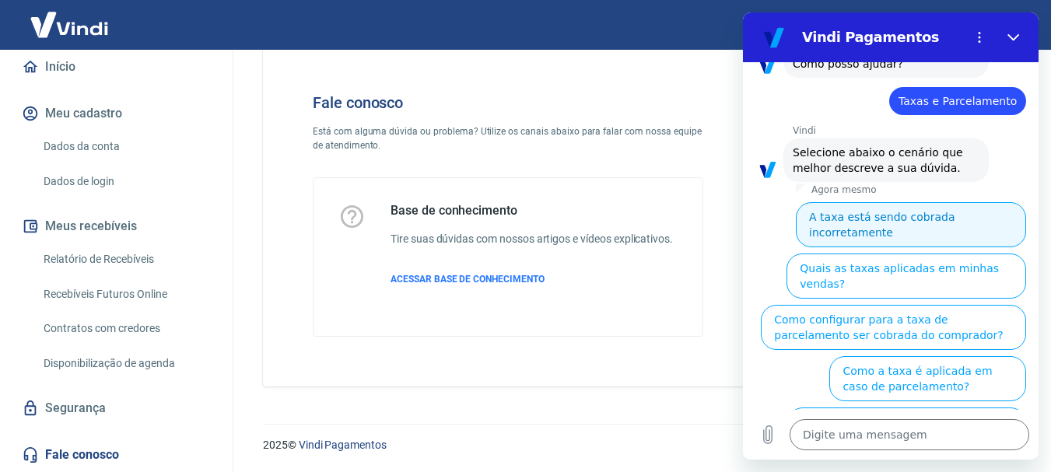
click at [905, 209] on button "A taxa está sendo cobrada incorretamente" at bounding box center [911, 224] width 230 height 45
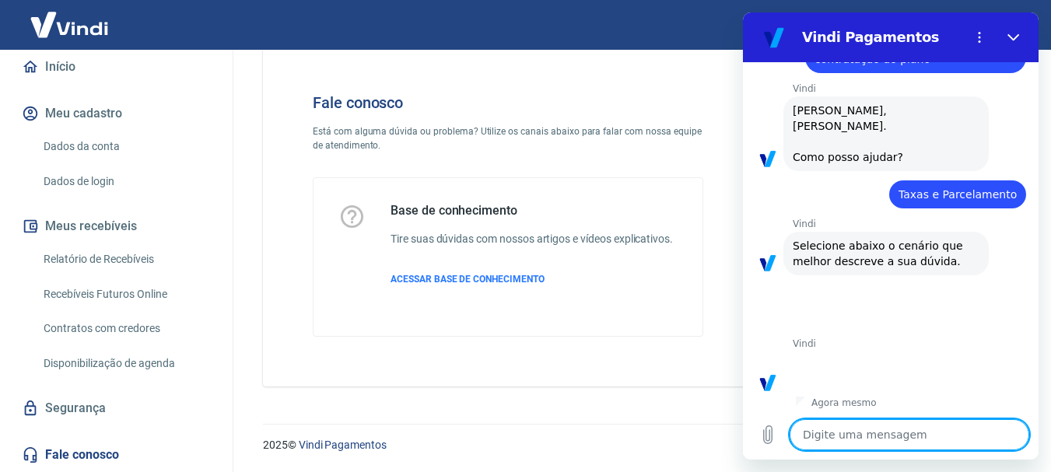
scroll to position [154, 0]
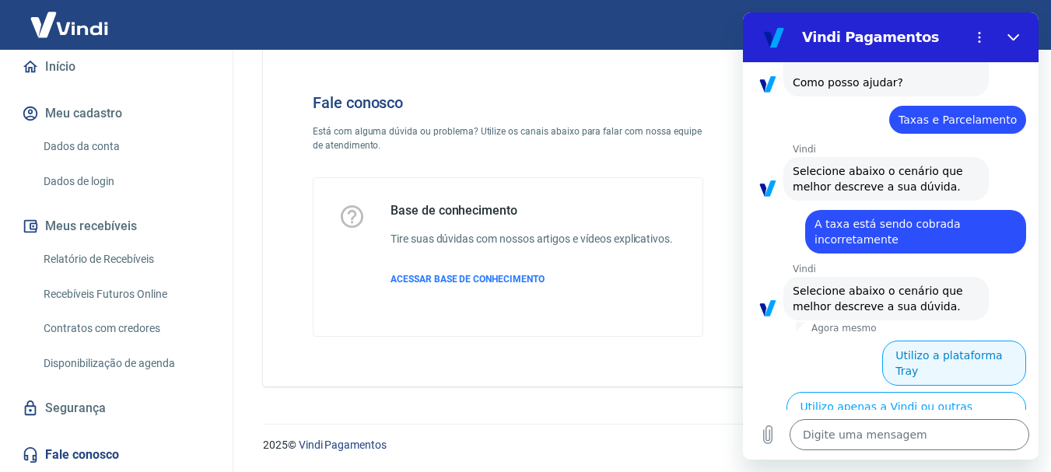
click at [939, 350] on button "Utilizo a plataforma Tray" at bounding box center [954, 363] width 144 height 45
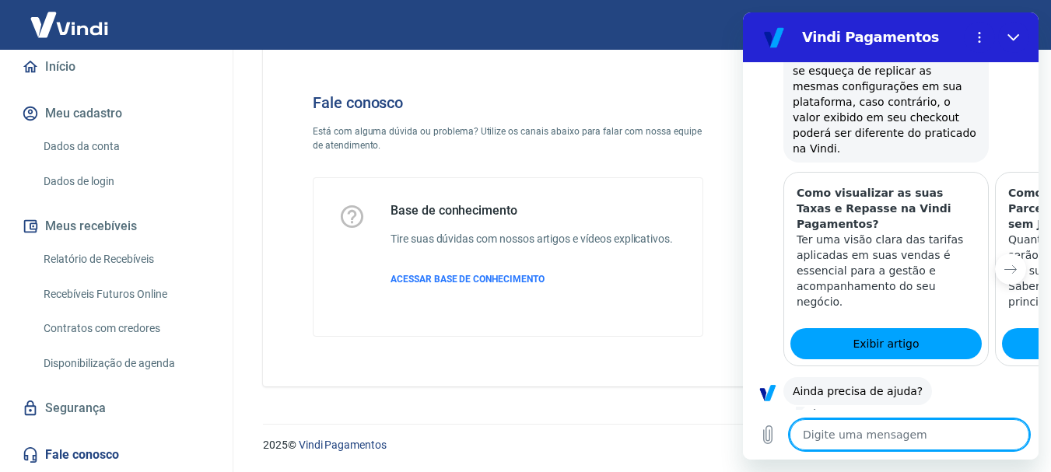
scroll to position [1166, 0]
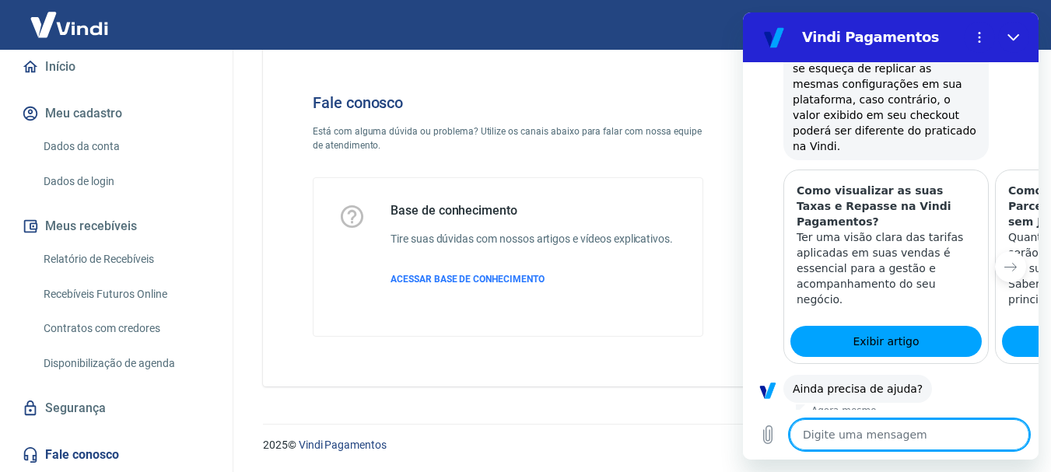
drag, startPoint x: 1032, startPoint y: 201, endPoint x: 1789, endPoint y: 384, distance: 778.9
click at [935, 423] on button "Sim" at bounding box center [949, 438] width 45 height 30
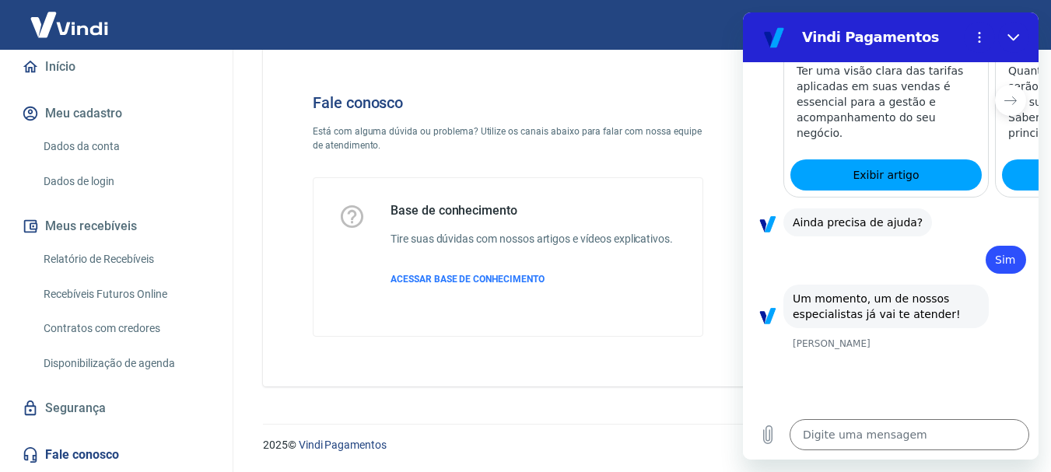
scroll to position [1335, 0]
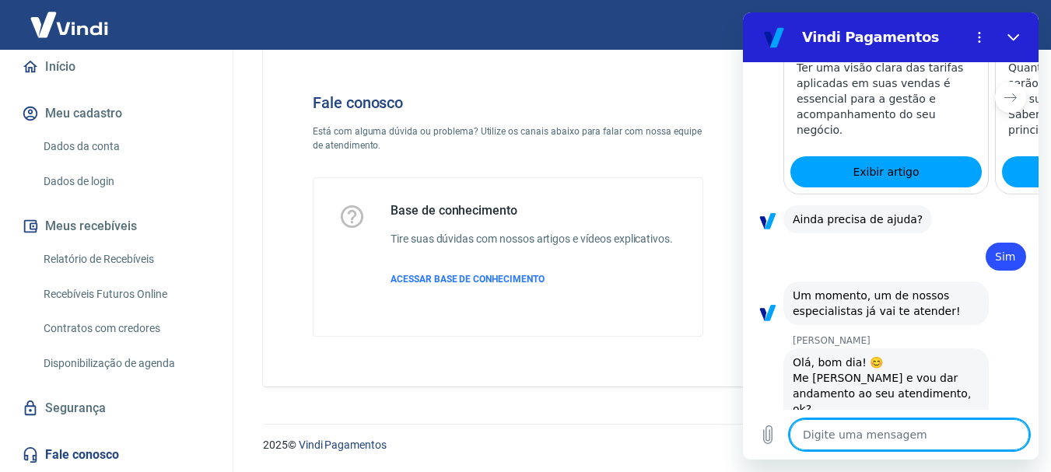
click at [850, 423] on textarea at bounding box center [910, 434] width 240 height 31
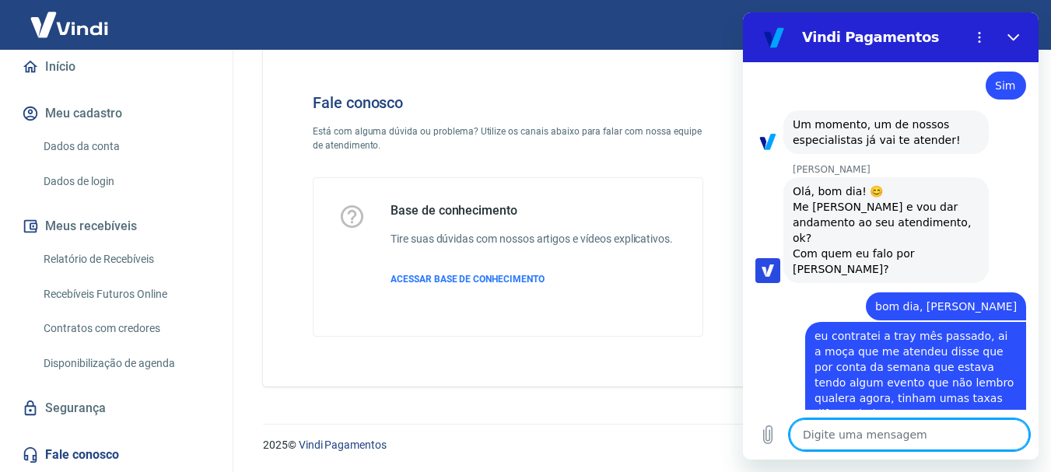
scroll to position [1510, 0]
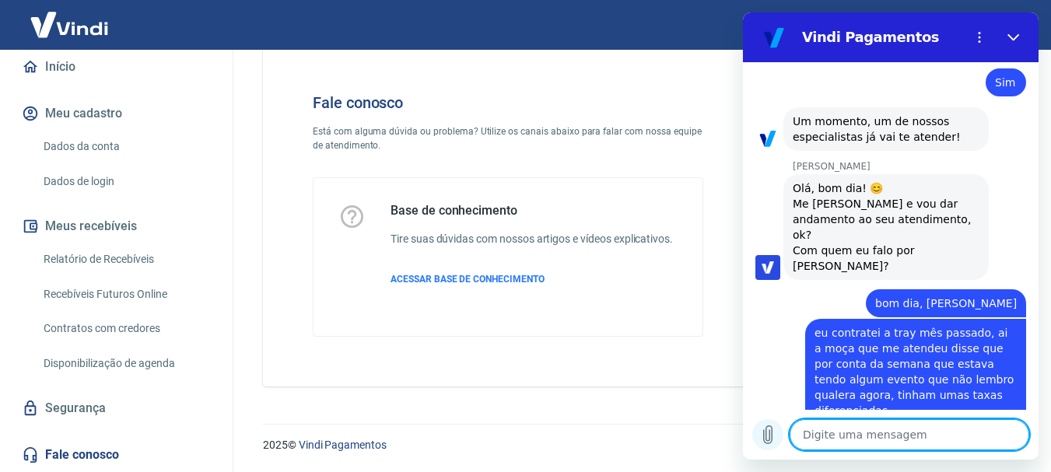
click at [769, 430] on icon "Carregar arquivo" at bounding box center [768, 435] width 19 height 19
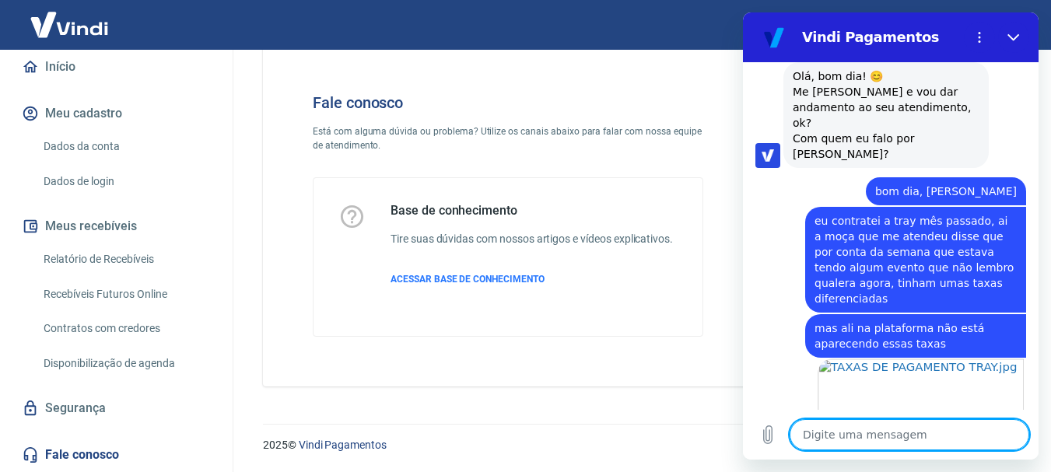
scroll to position [1625, 0]
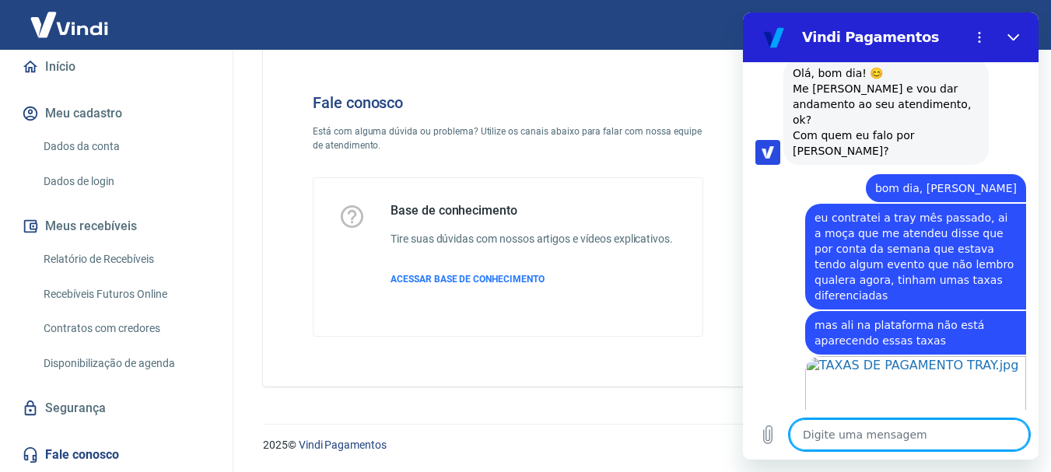
click at [878, 435] on textarea at bounding box center [910, 434] width 240 height 31
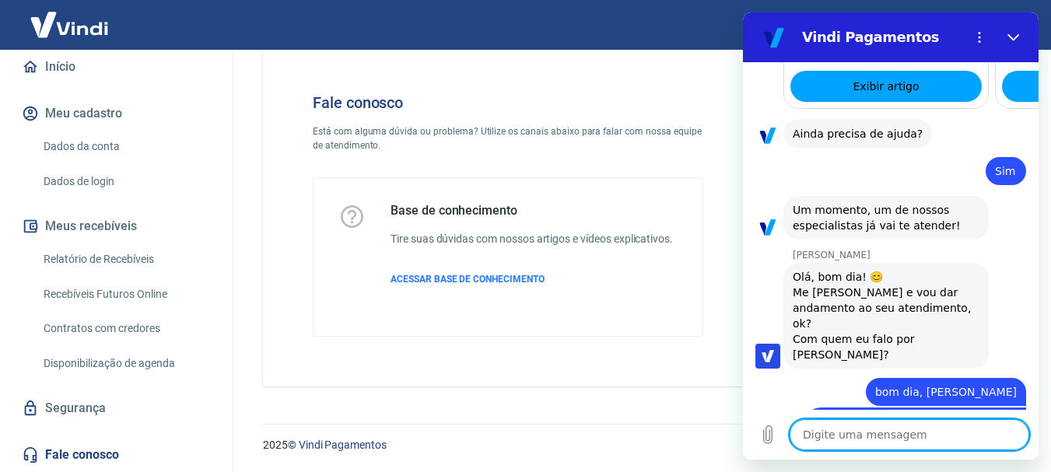
scroll to position [1654, 0]
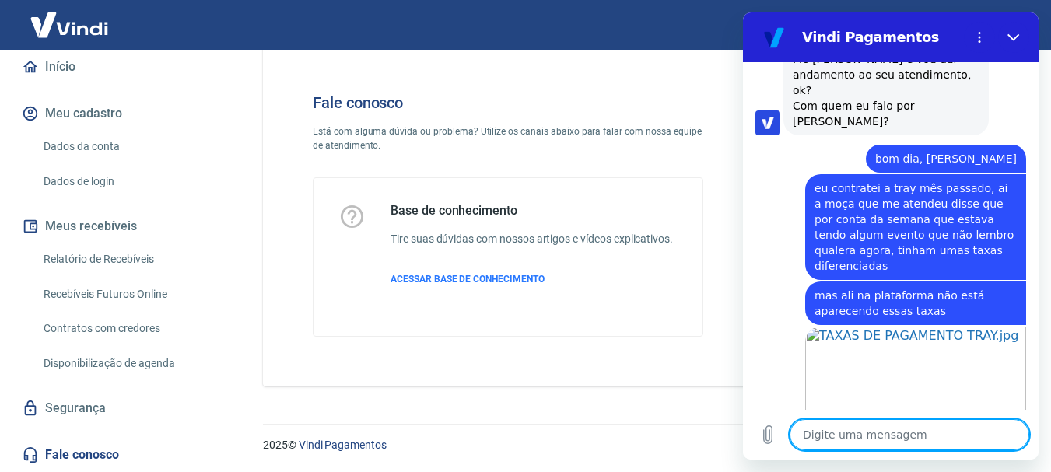
click at [871, 429] on textarea at bounding box center [910, 434] width 240 height 31
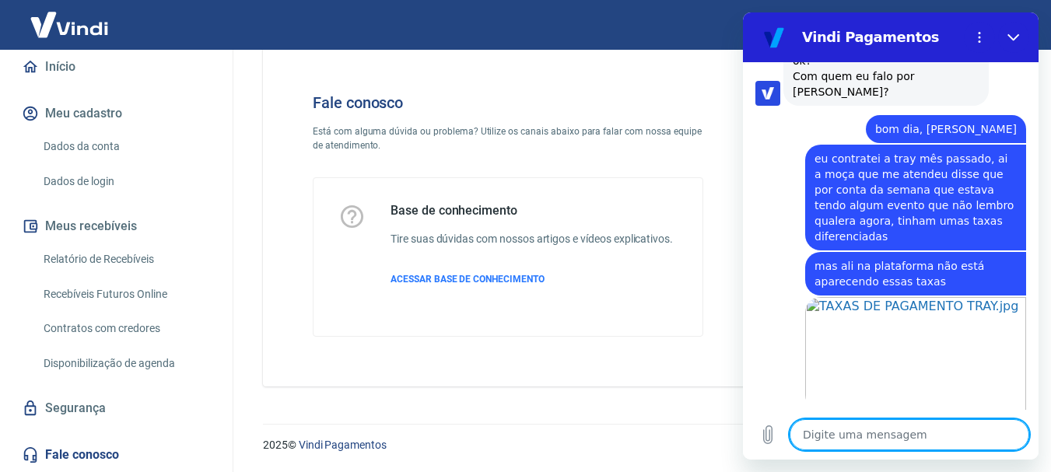
scroll to position [1729, 0]
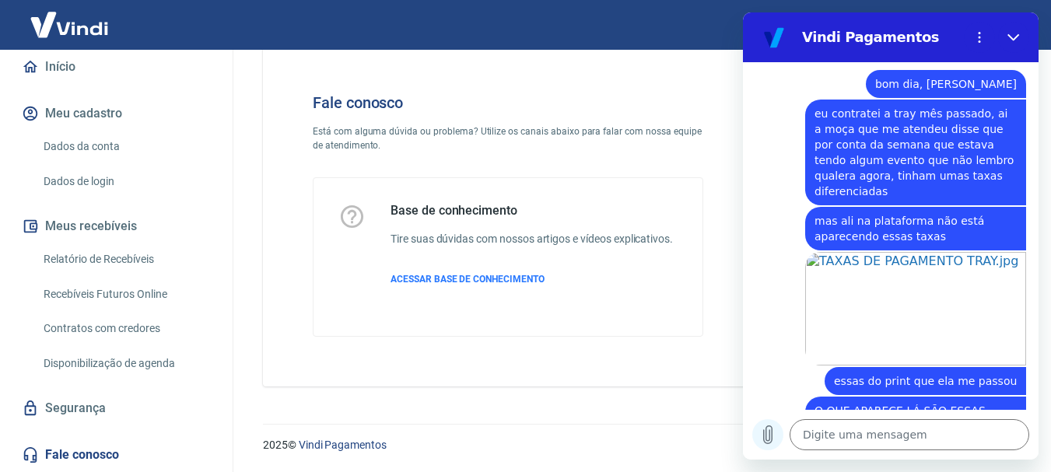
click at [772, 436] on icon "Carregar arquivo" at bounding box center [768, 435] width 9 height 18
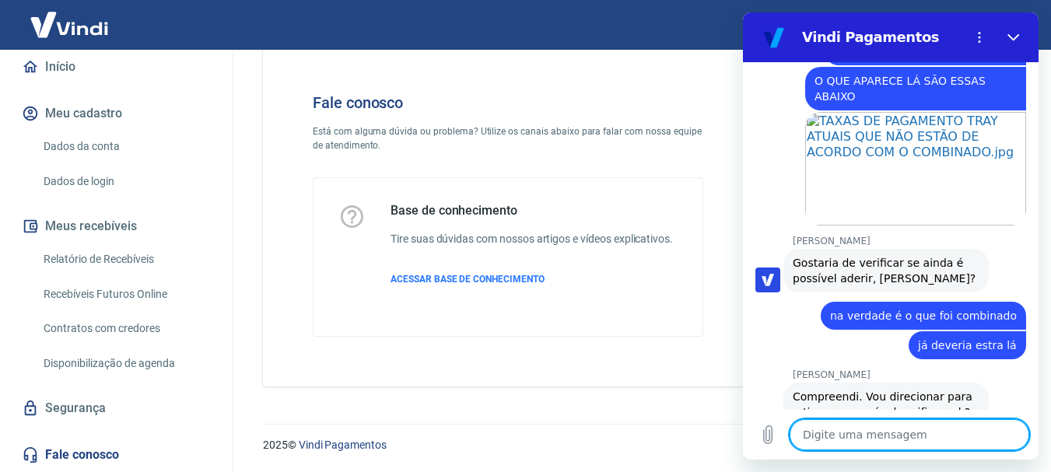
scroll to position [2062, 0]
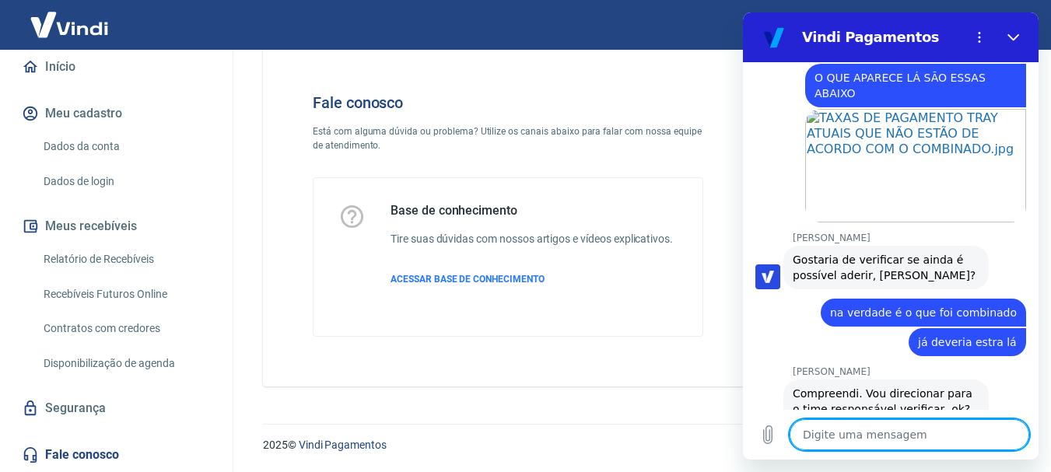
click at [894, 431] on textarea at bounding box center [910, 434] width 240 height 31
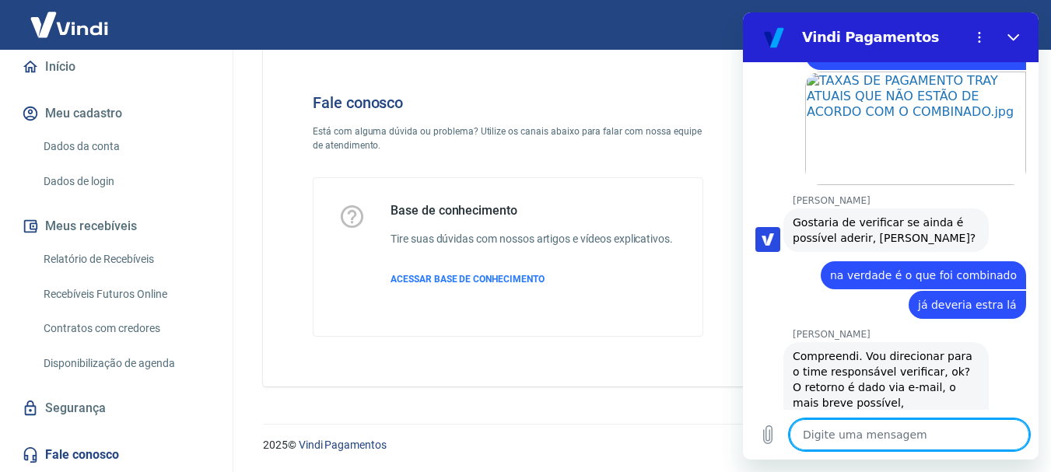
scroll to position [2151, 0]
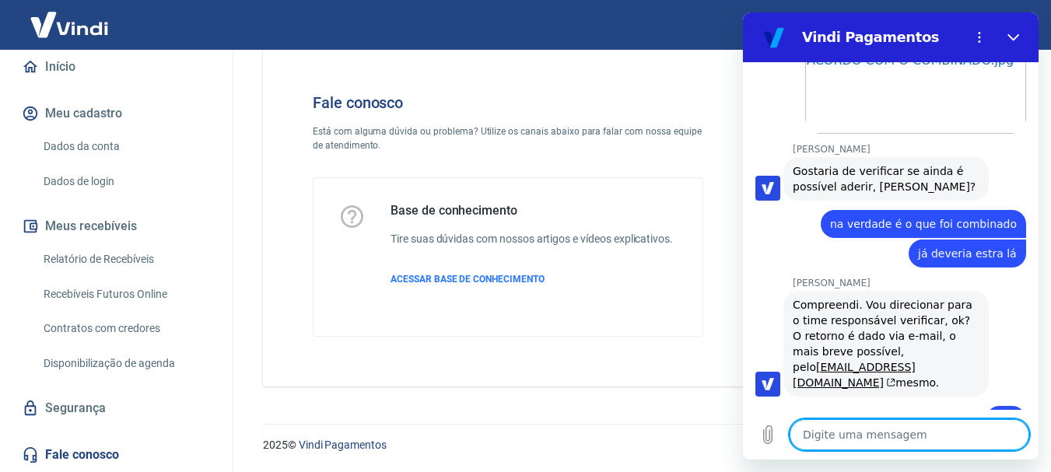
click at [892, 430] on textarea at bounding box center [910, 434] width 240 height 31
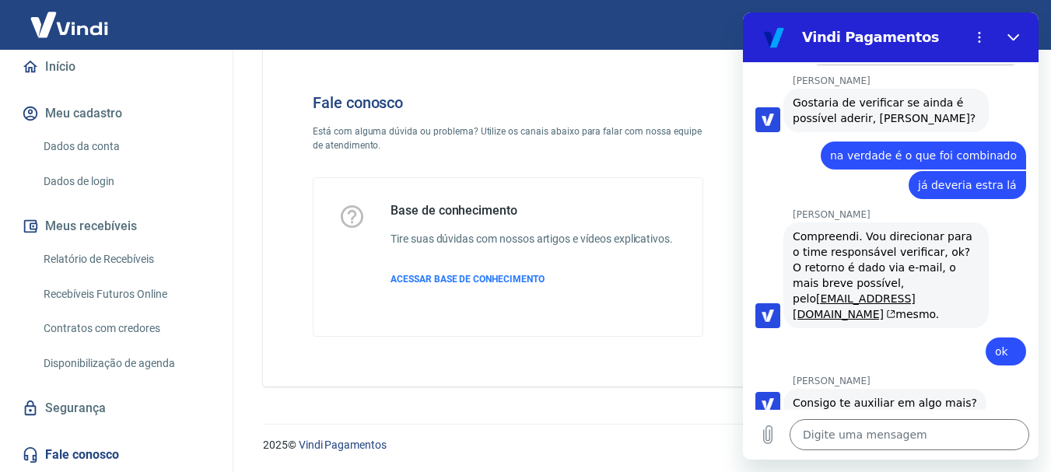
scroll to position [2286, 0]
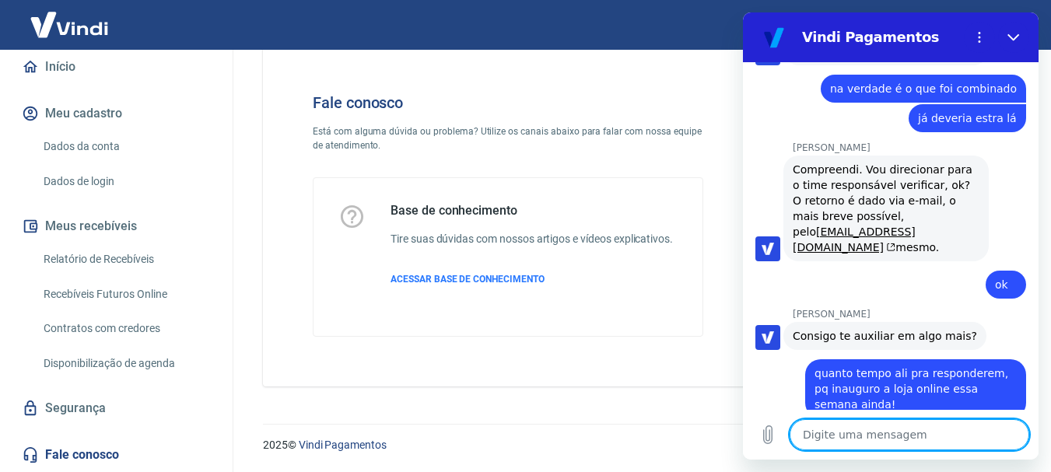
click at [847, 430] on textarea at bounding box center [910, 434] width 240 height 31
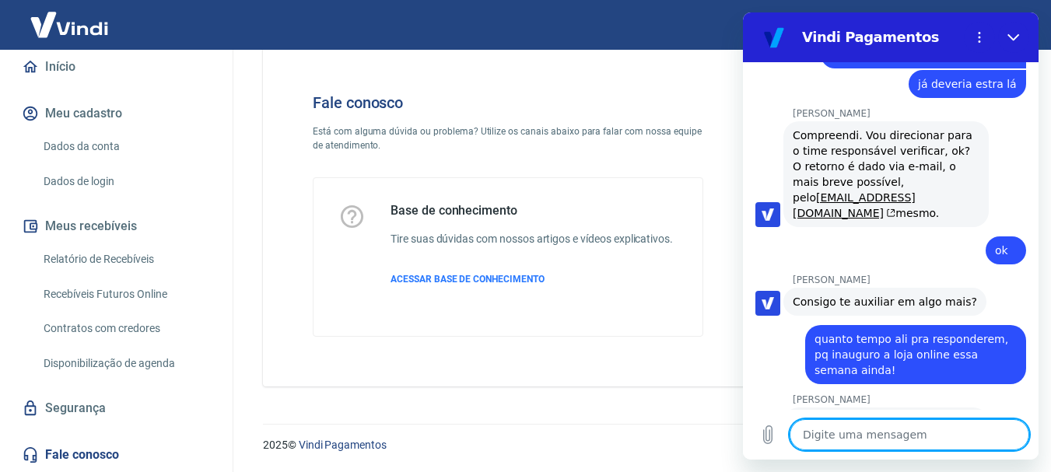
scroll to position [2323, 0]
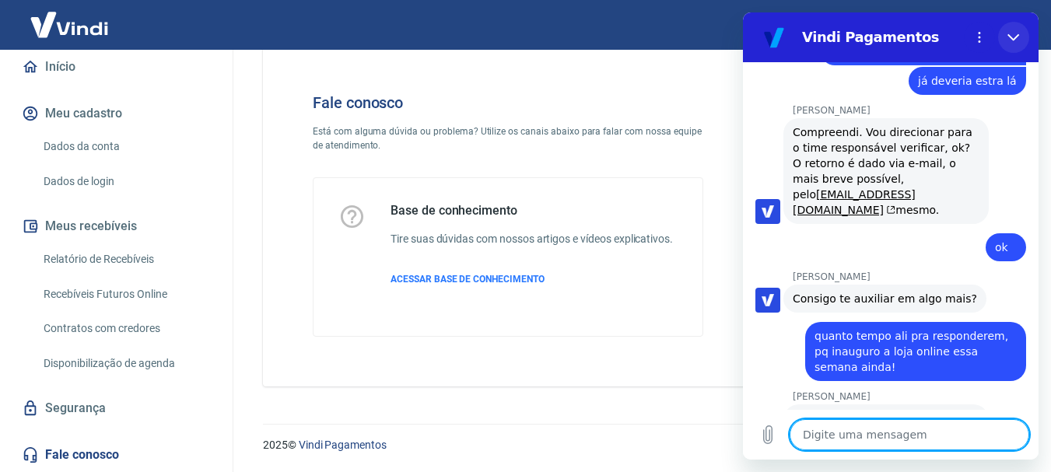
click at [1015, 34] on icon "Fechar" at bounding box center [1014, 37] width 12 height 12
